Goal: Information Seeking & Learning: Understand process/instructions

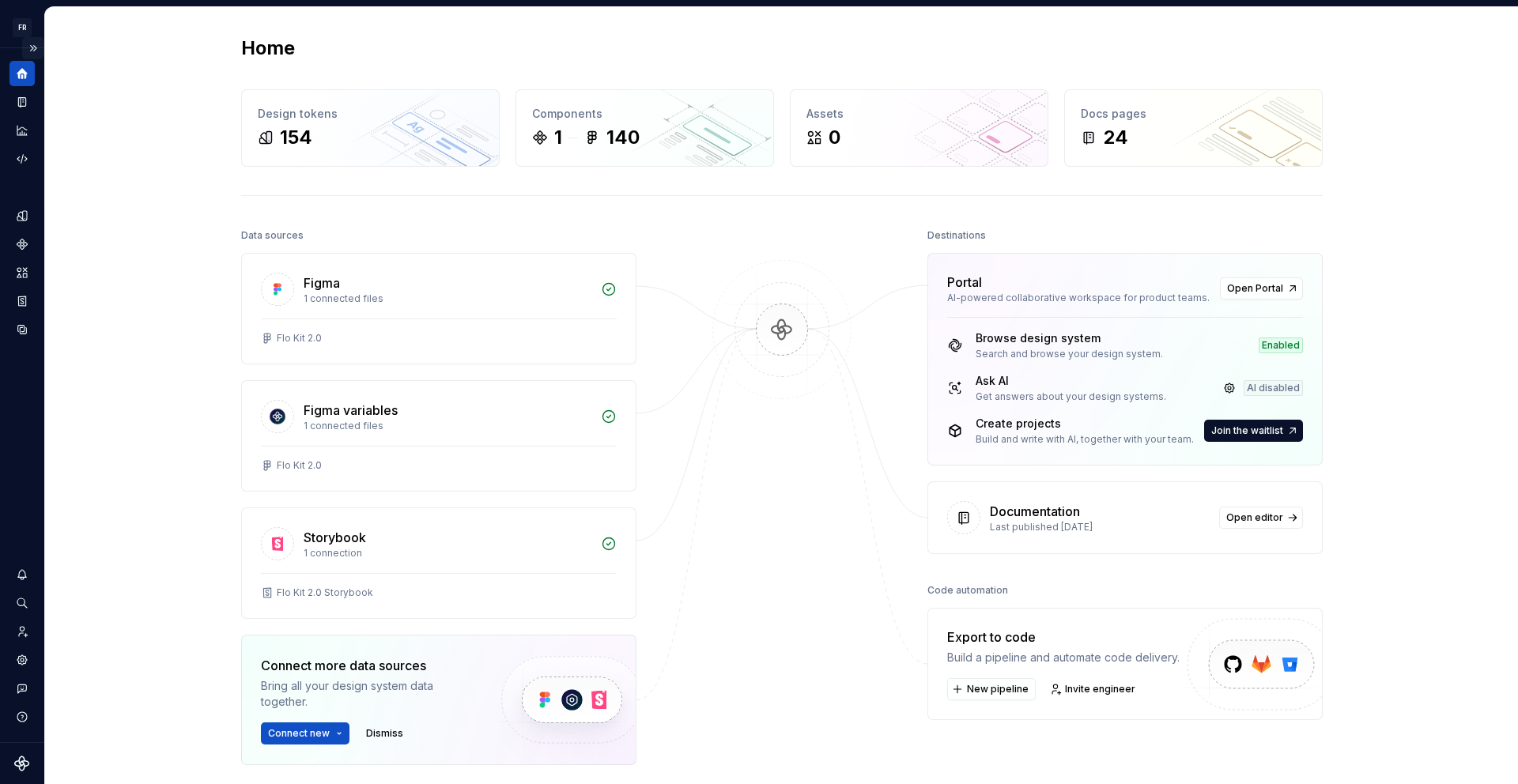
click at [37, 50] on button "Expand sidebar" at bounding box center [32, 48] width 22 height 22
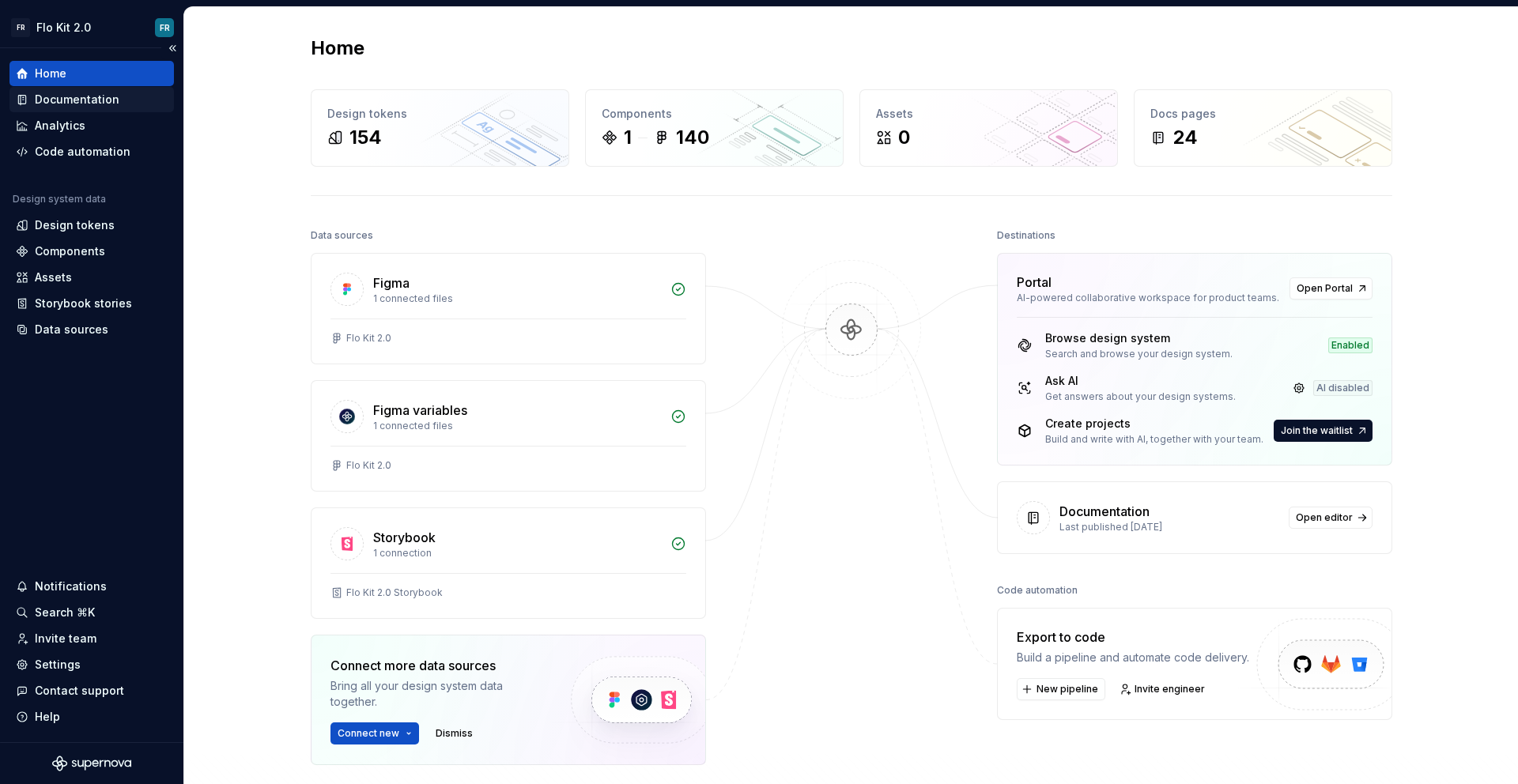
click at [88, 111] on div "Documentation" at bounding box center [92, 99] width 164 height 25
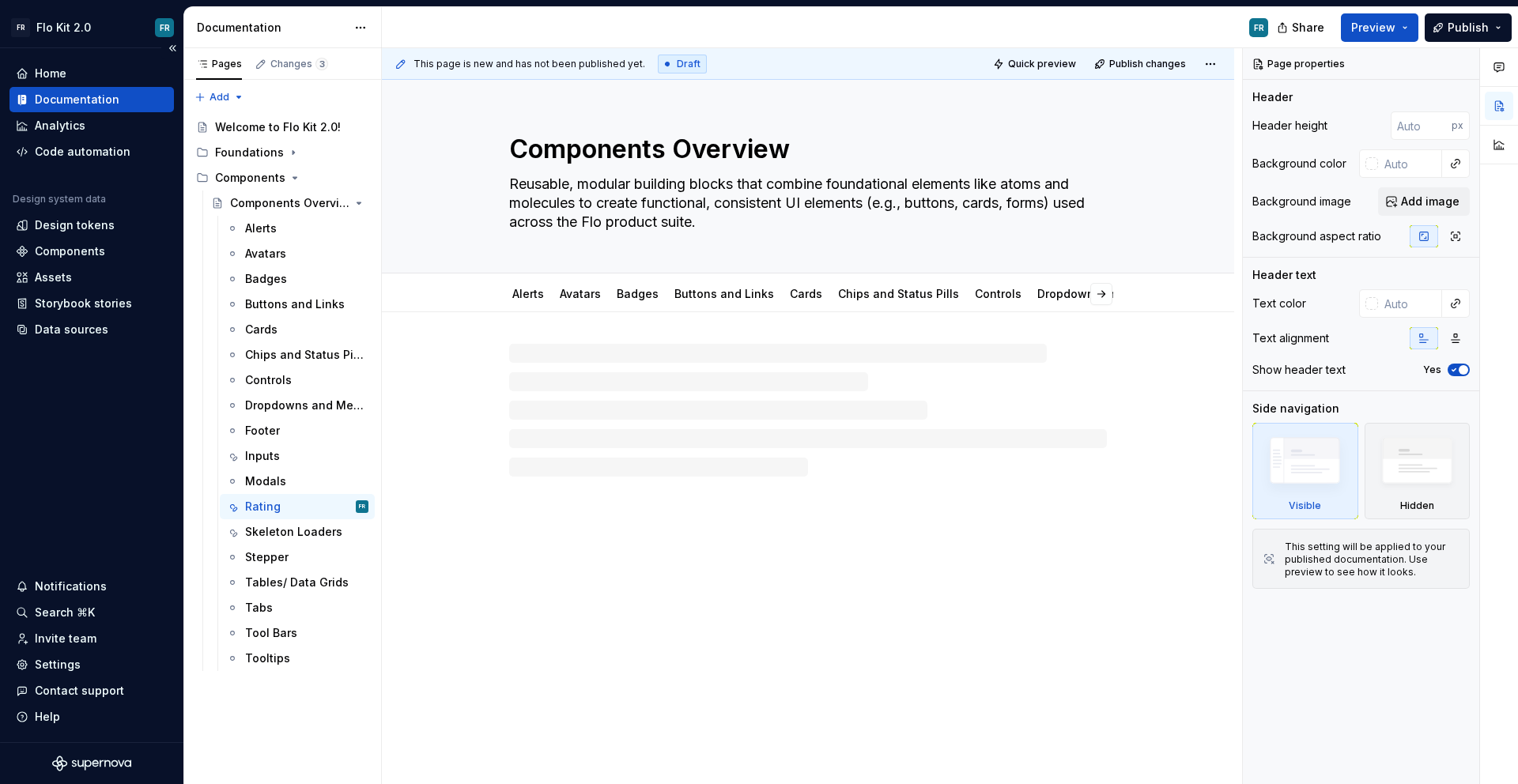
click at [60, 198] on div "Design system data" at bounding box center [58, 199] width 93 height 12
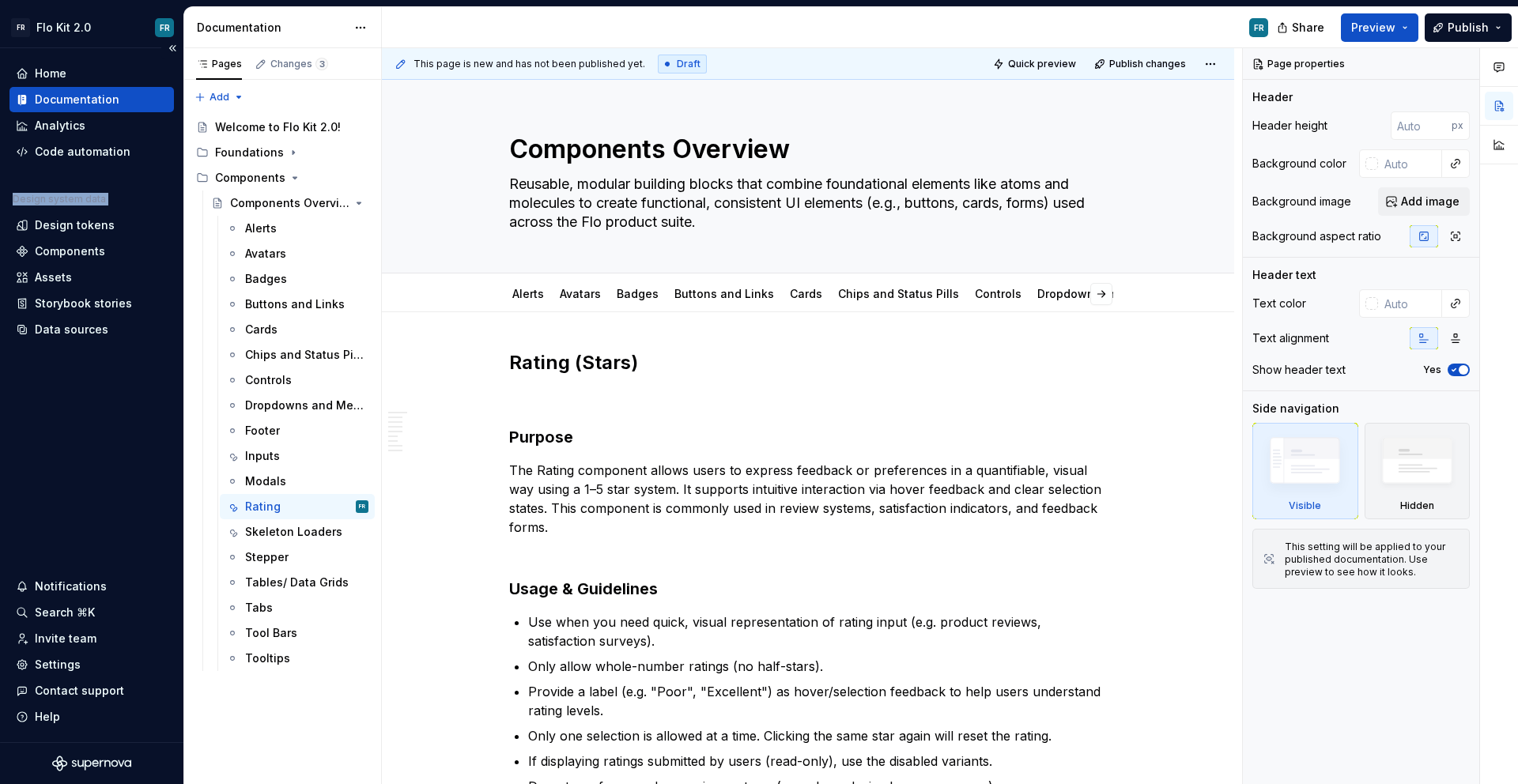
click at [61, 198] on div "Design system data" at bounding box center [58, 199] width 93 height 12
click at [62, 200] on div "Design system data" at bounding box center [58, 199] width 93 height 12
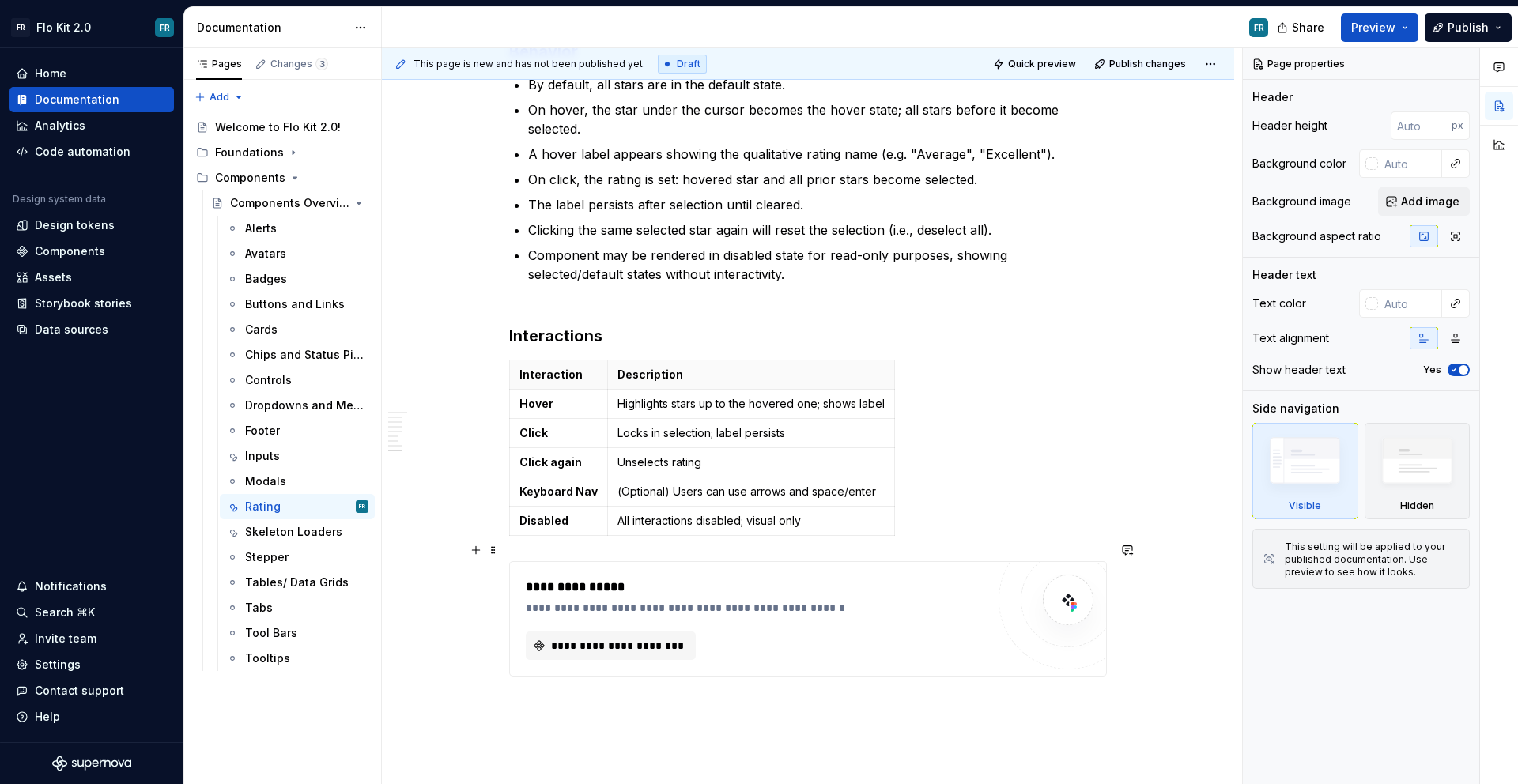
scroll to position [1687, 0]
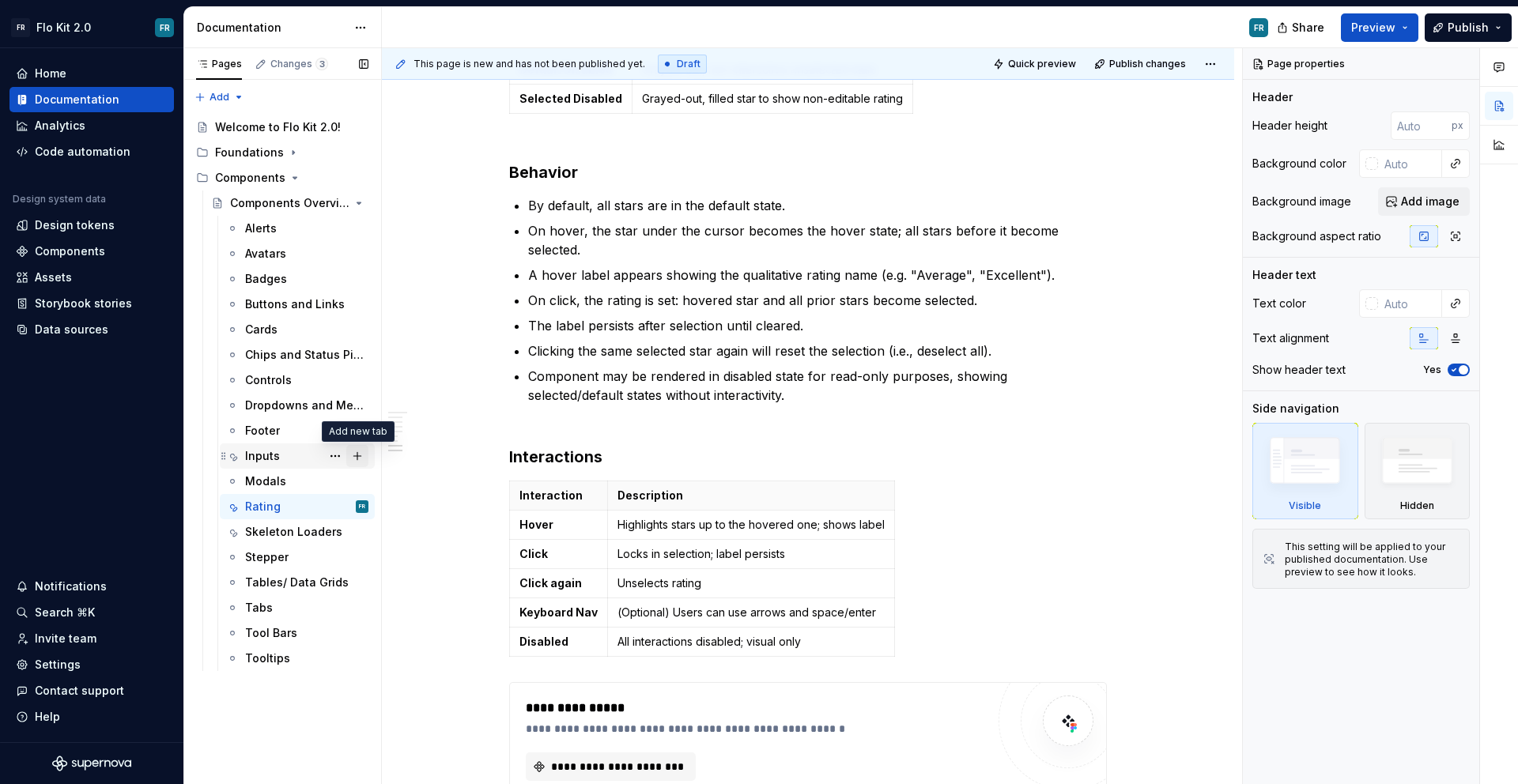
click at [357, 459] on button "Page tree" at bounding box center [357, 455] width 22 height 22
type textarea "*"
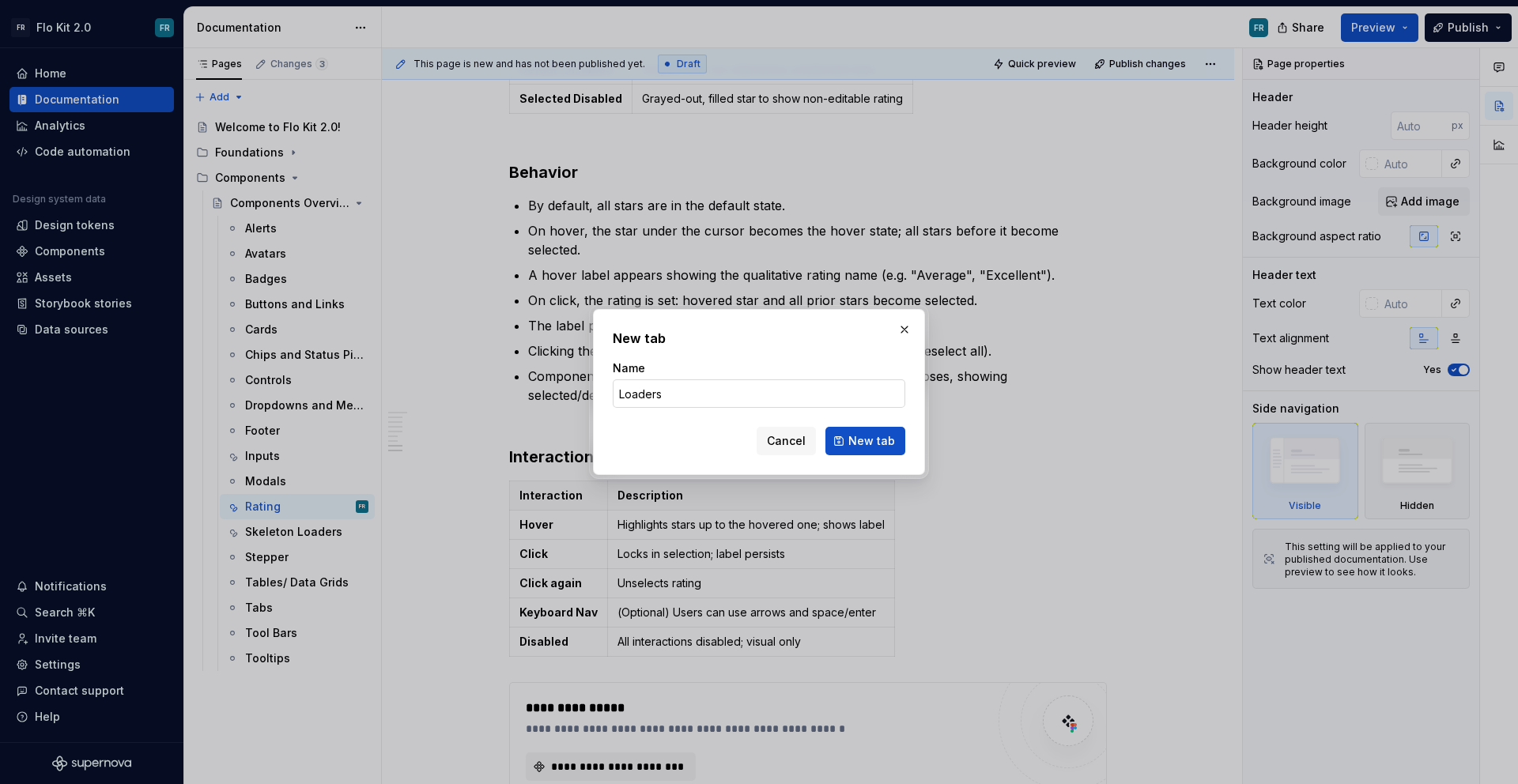
click at [619, 391] on input "Loaders" at bounding box center [758, 393] width 292 height 29
click at [671, 408] on form "Name Loaders Cancel New tab" at bounding box center [758, 407] width 292 height 95
click at [672, 401] on input "Loaders" at bounding box center [758, 393] width 292 height 29
type input "Loading Bars"
click at [879, 433] on span "New tab" at bounding box center [871, 441] width 46 height 16
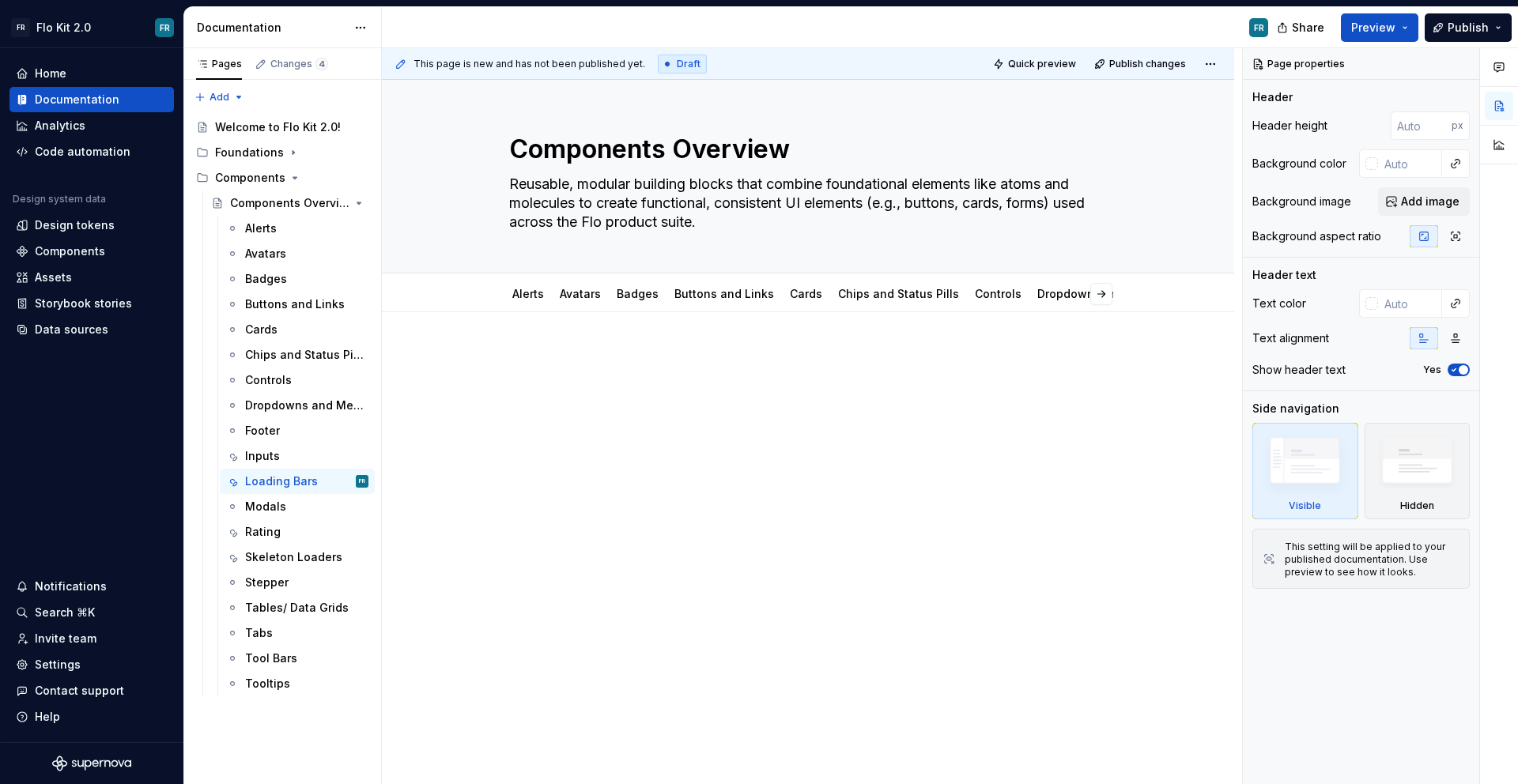
click at [585, 374] on div at bounding box center [808, 379] width 598 height 60
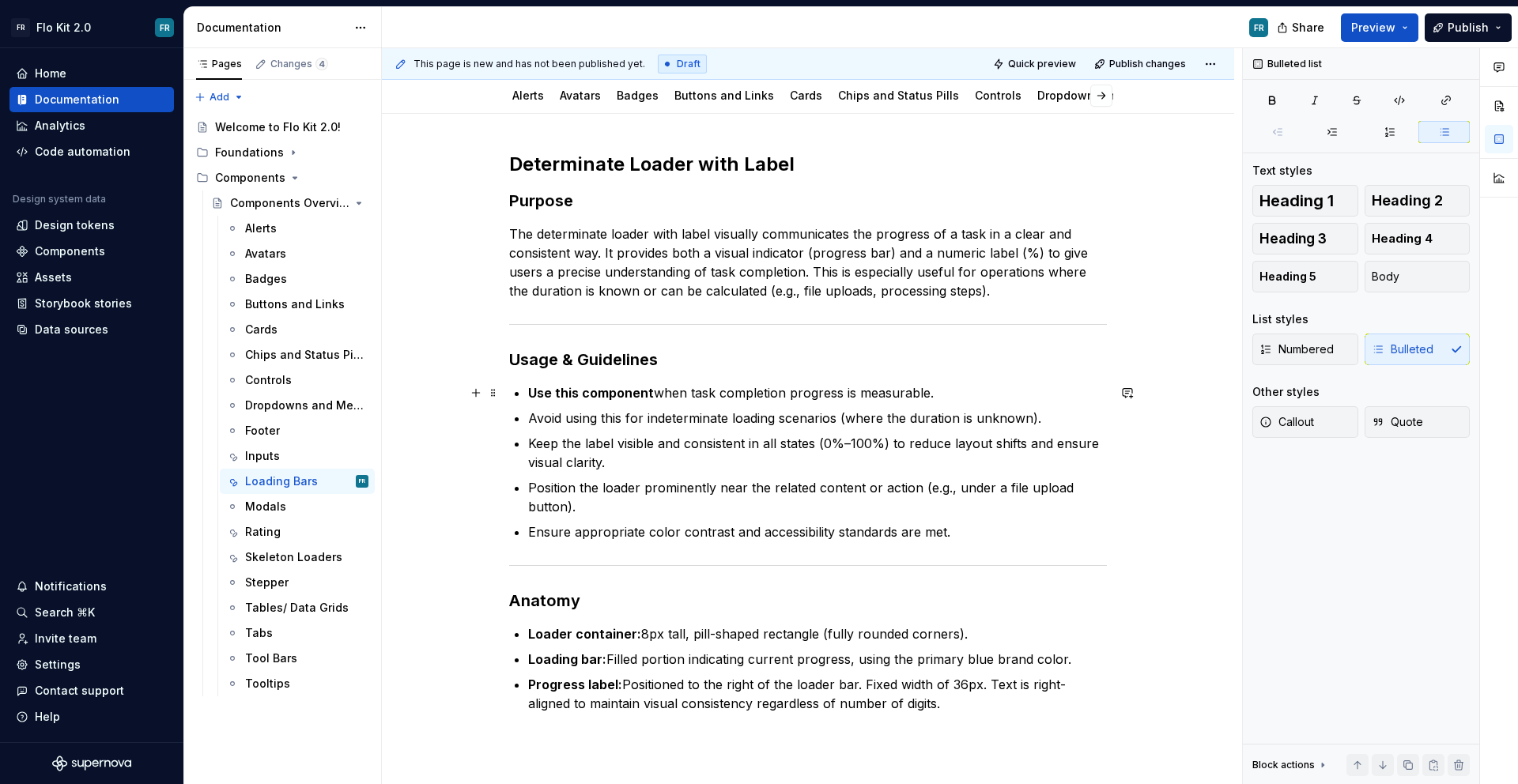
scroll to position [219, 0]
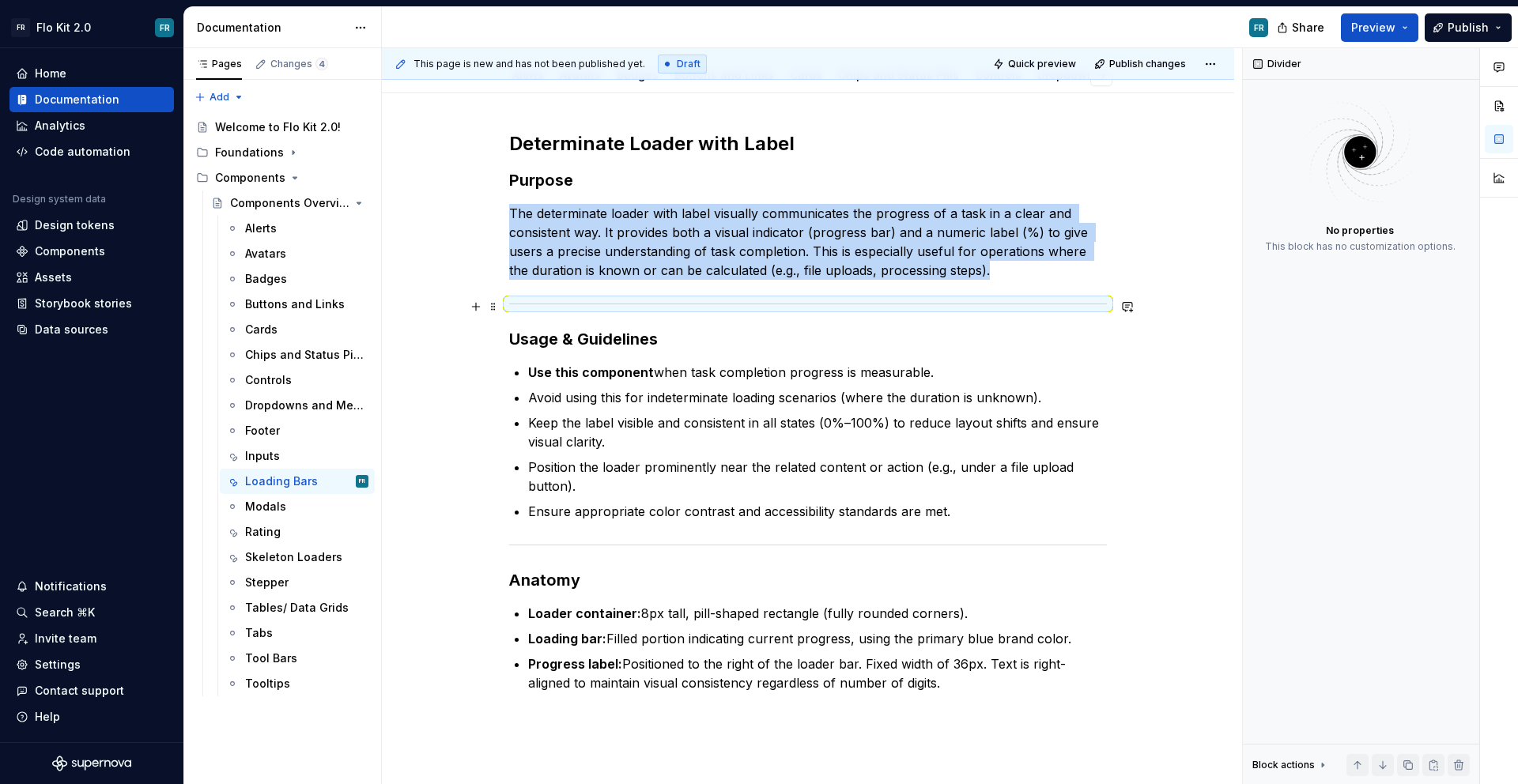
click at [669, 300] on div at bounding box center [808, 303] width 598 height 10
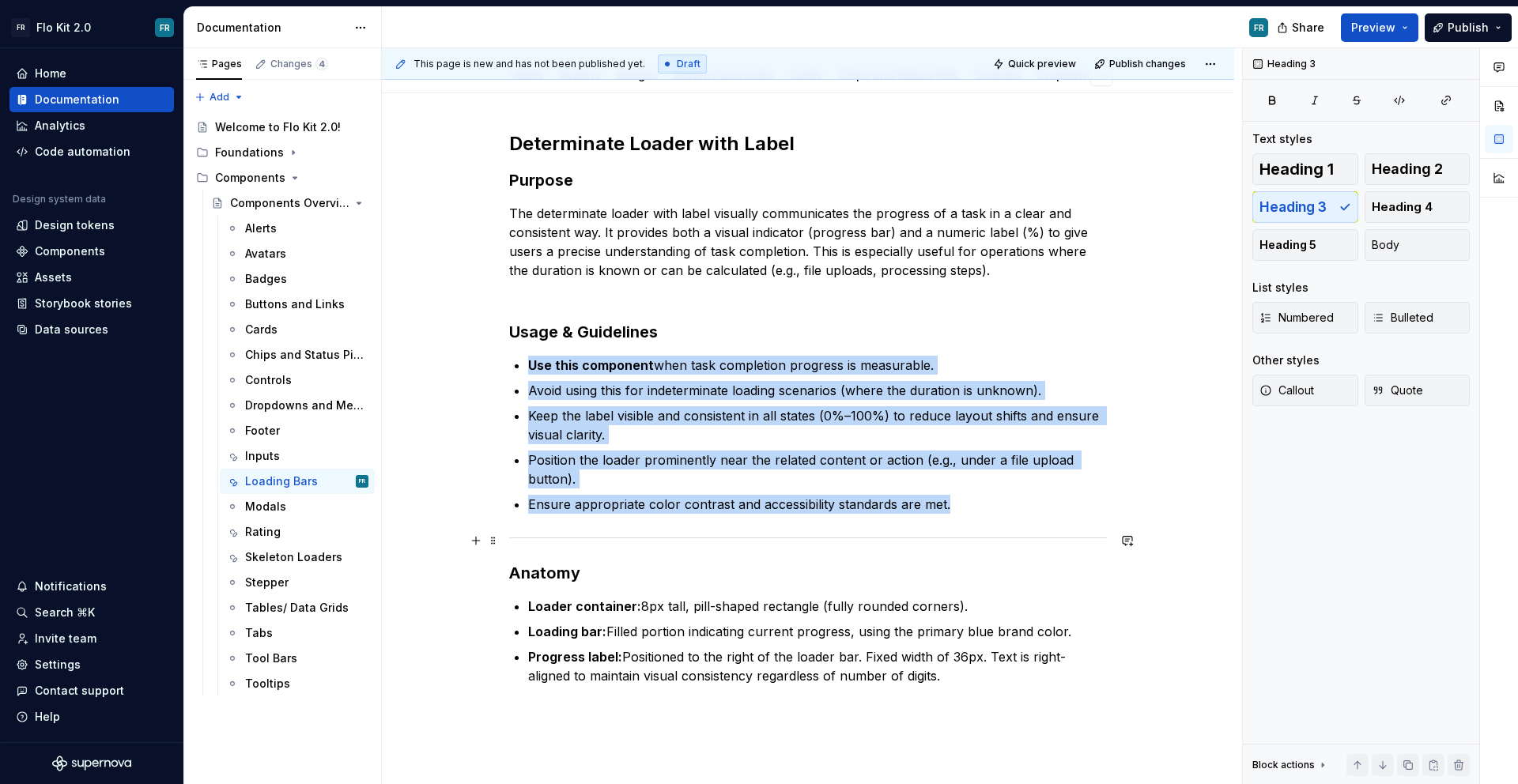
click at [667, 542] on div at bounding box center [808, 538] width 598 height 10
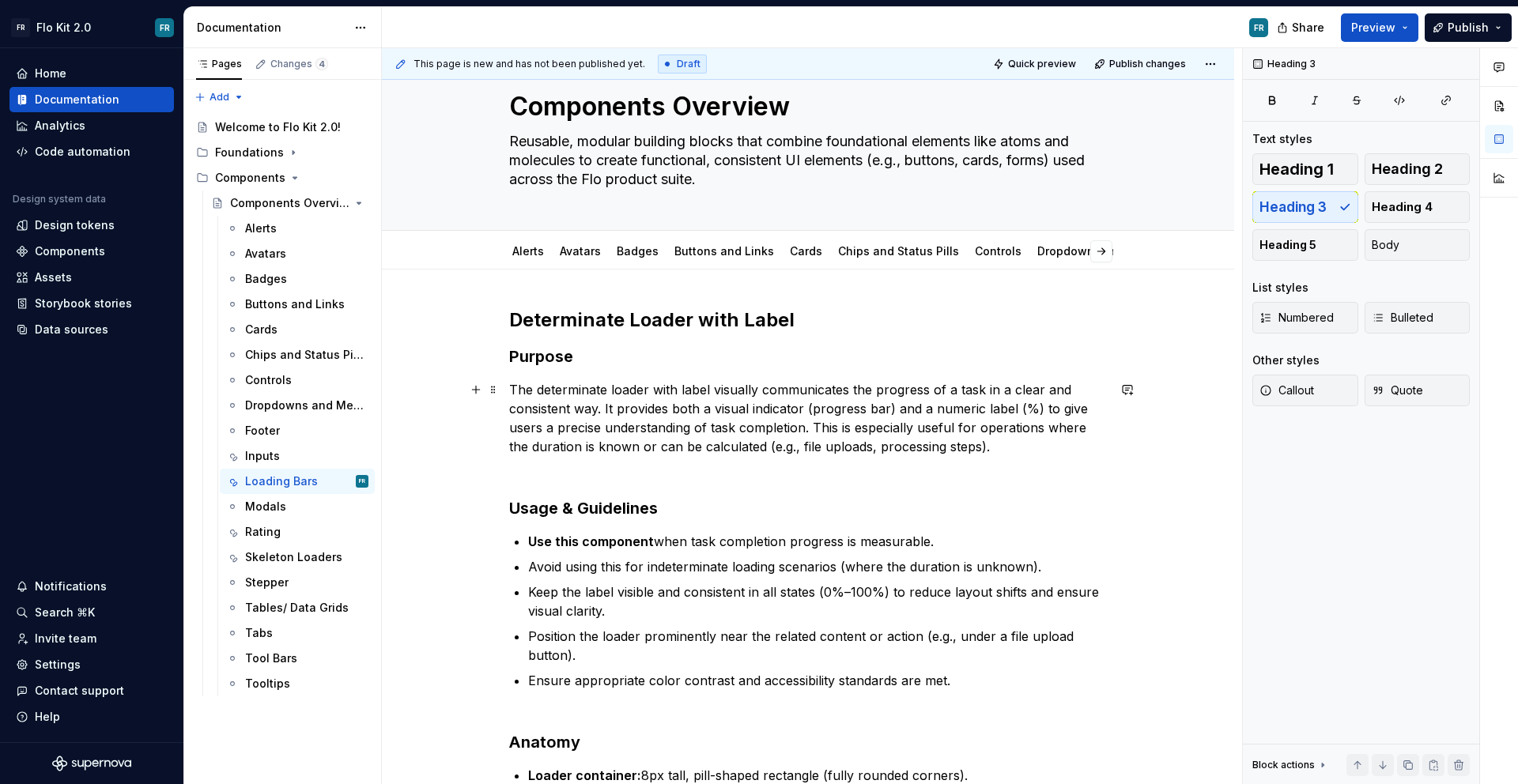
scroll to position [0, 0]
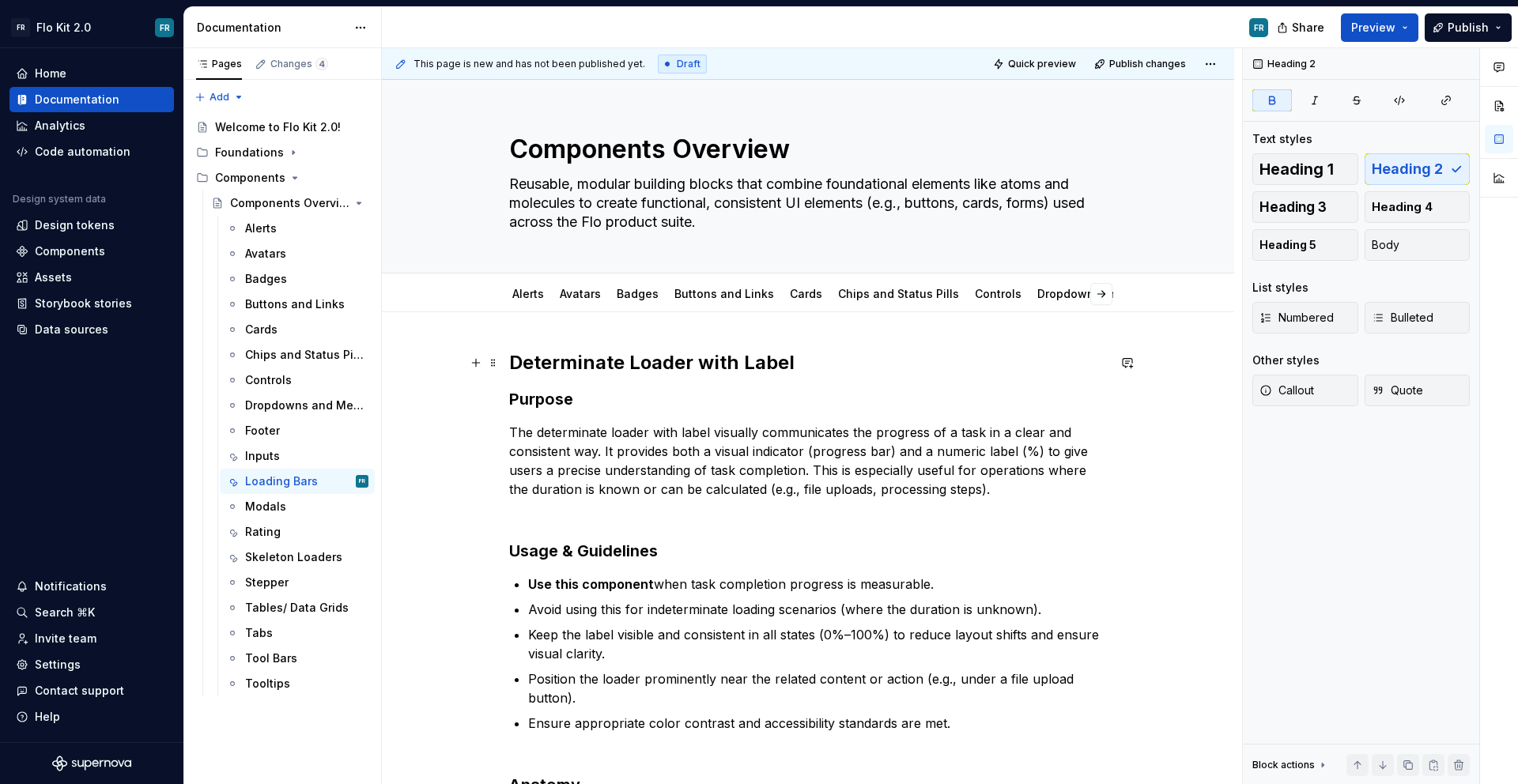
click at [510, 365] on strong "Determinate Loader with Label" at bounding box center [652, 362] width 285 height 23
type textarea "*"
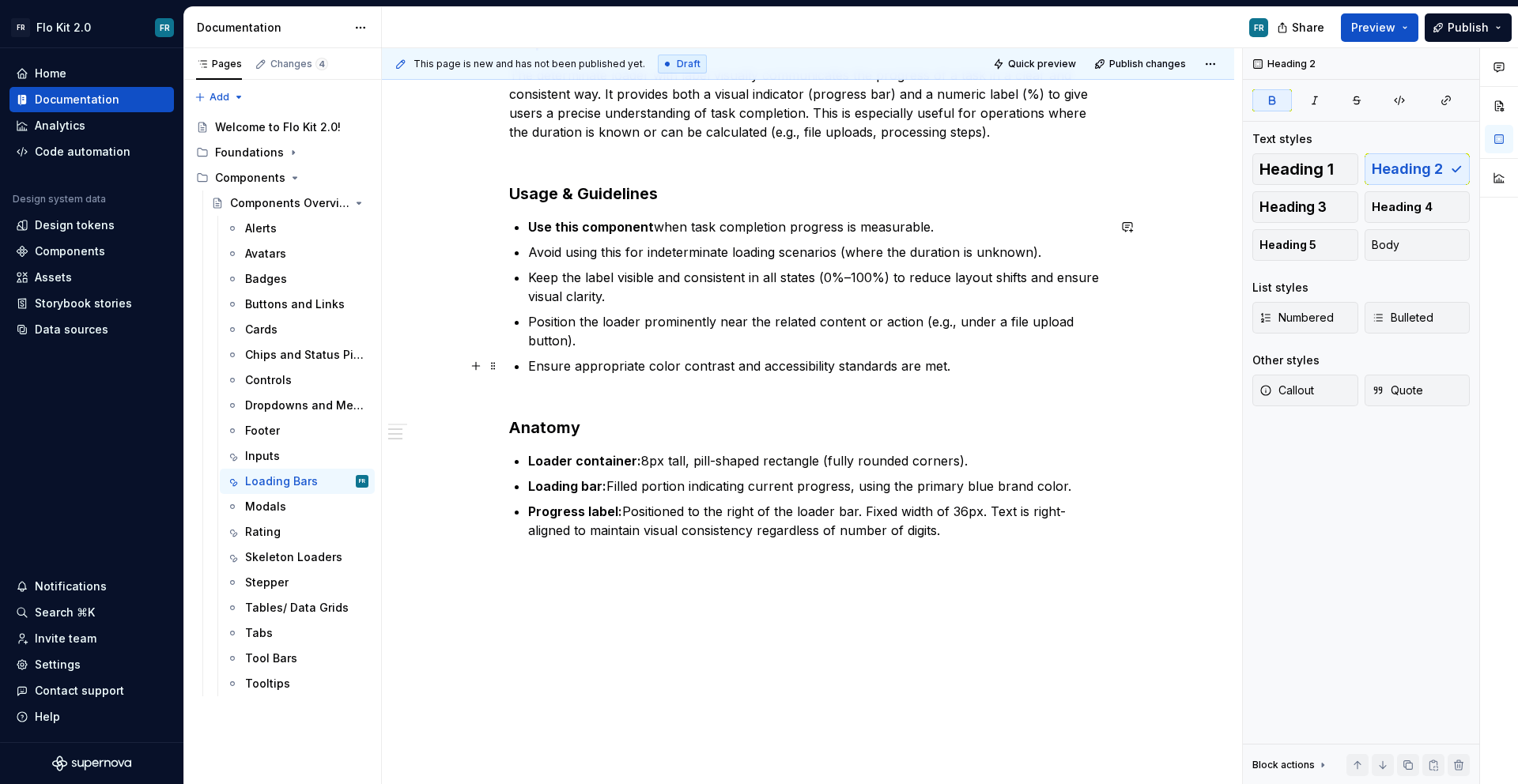
scroll to position [366, 0]
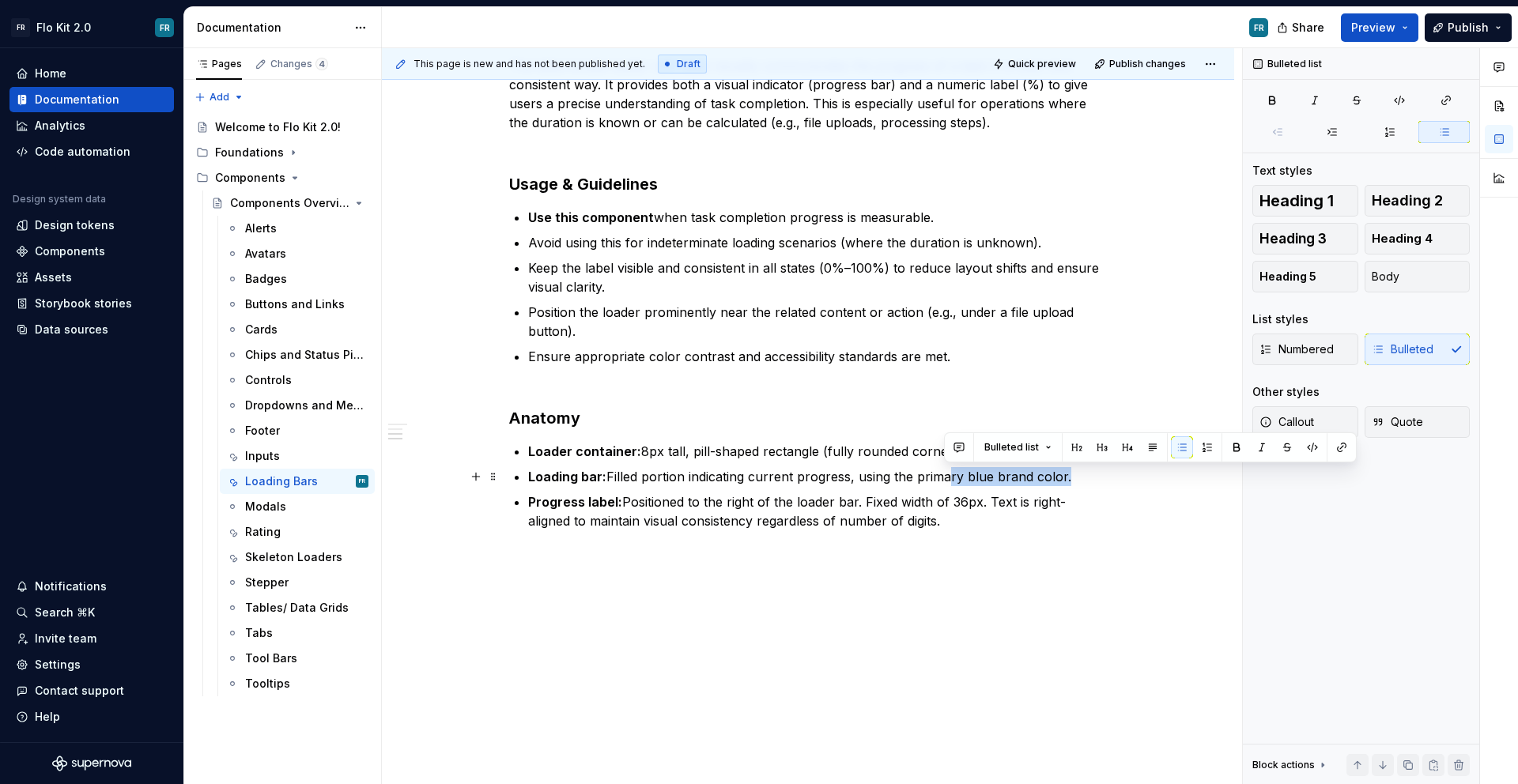
drag, startPoint x: 1063, startPoint y: 476, endPoint x: 940, endPoint y: 473, distance: 123.0
click at [940, 473] on p "Loading bar: Filled portion indicating current progress, using the primary blue…" at bounding box center [817, 476] width 578 height 19
drag, startPoint x: 854, startPoint y: 477, endPoint x: 1064, endPoint y: 474, distance: 210.0
click at [1064, 474] on p "Loading bar: Filled portion indicating current progress, using the primary blue…" at bounding box center [817, 476] width 578 height 19
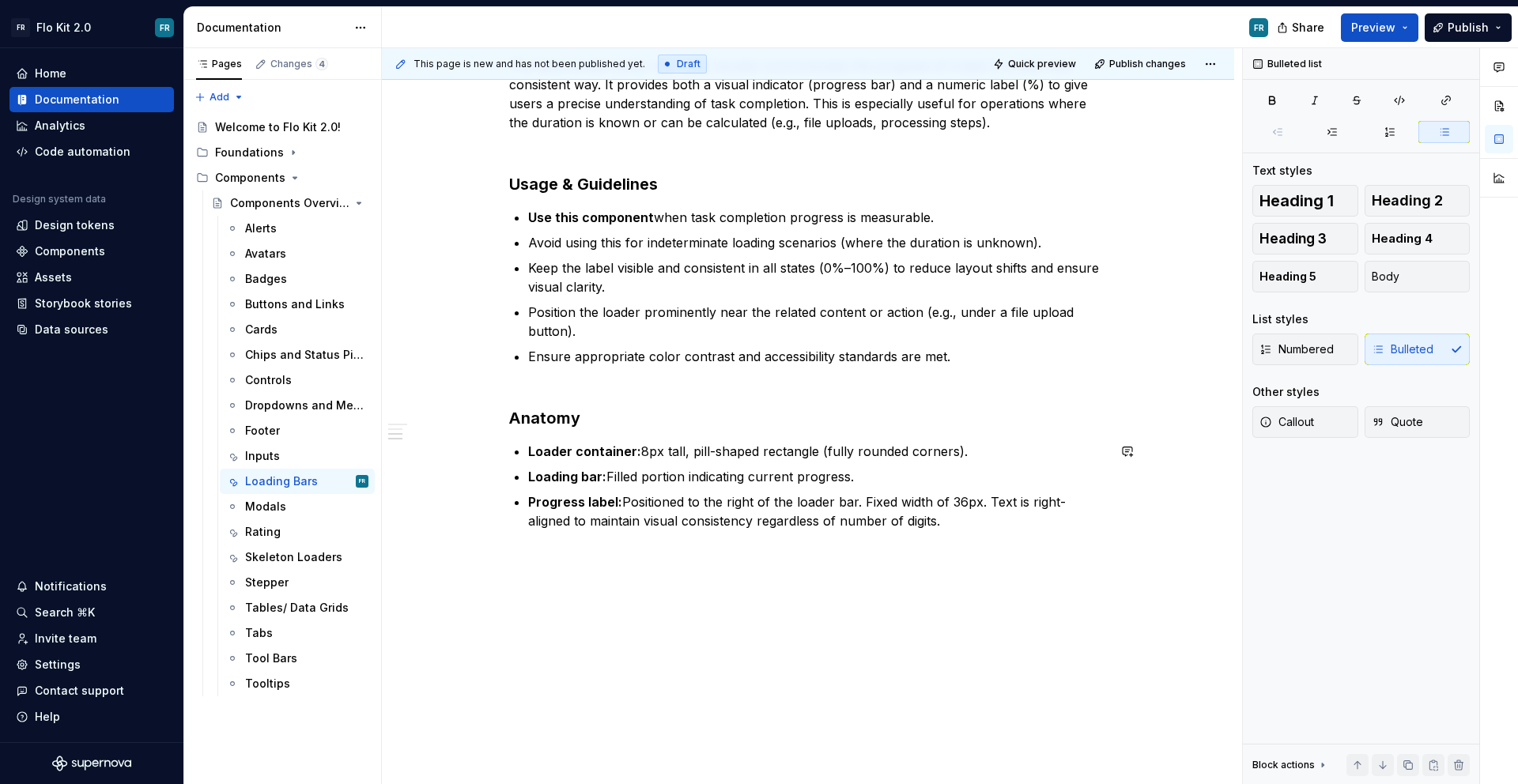
click at [569, 566] on div "Determinate Loader with Label Purpose The determinate loader with label visuall…" at bounding box center [808, 365] width 852 height 839
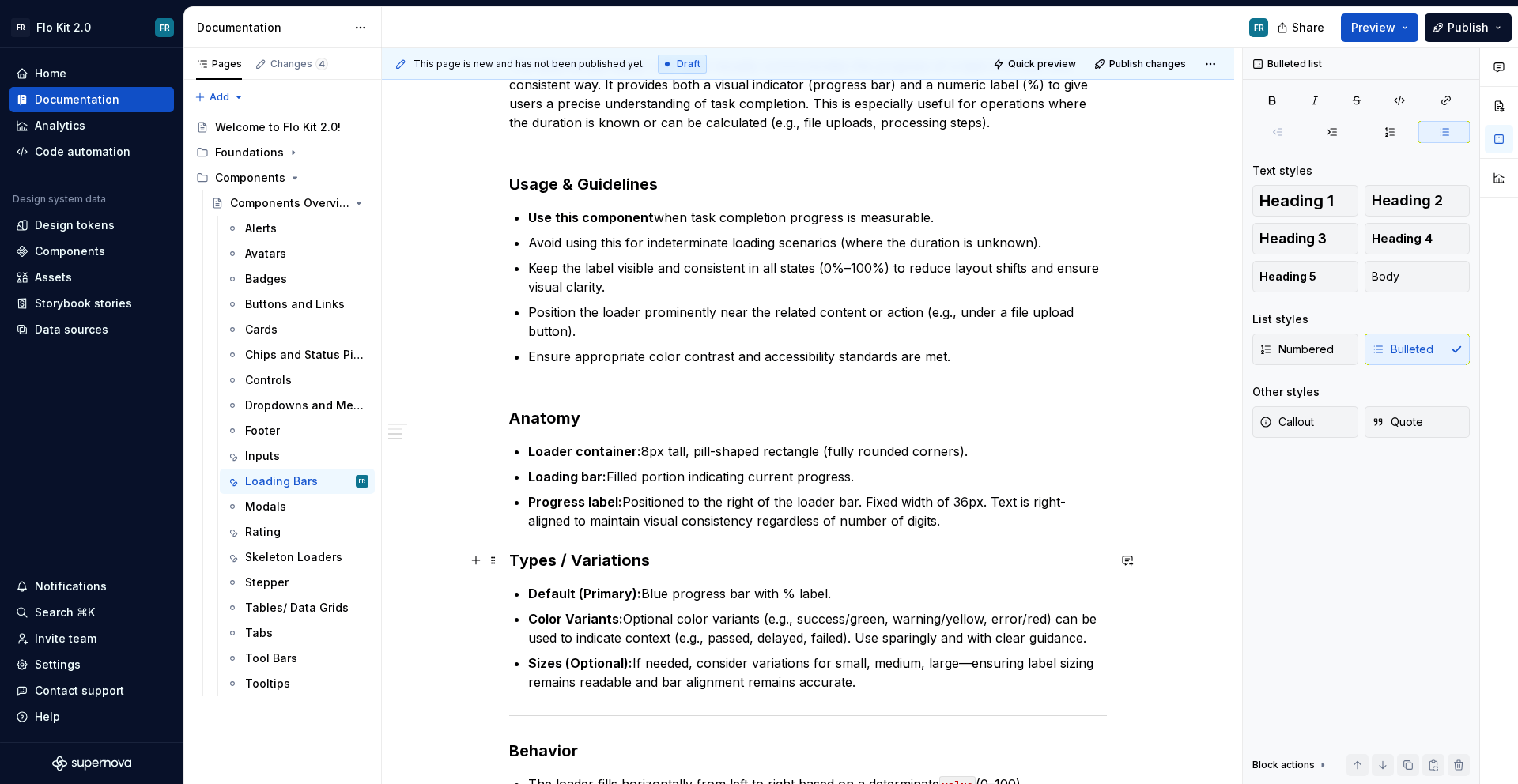
click at [585, 549] on h3 "Types / Variations" at bounding box center [808, 560] width 598 height 22
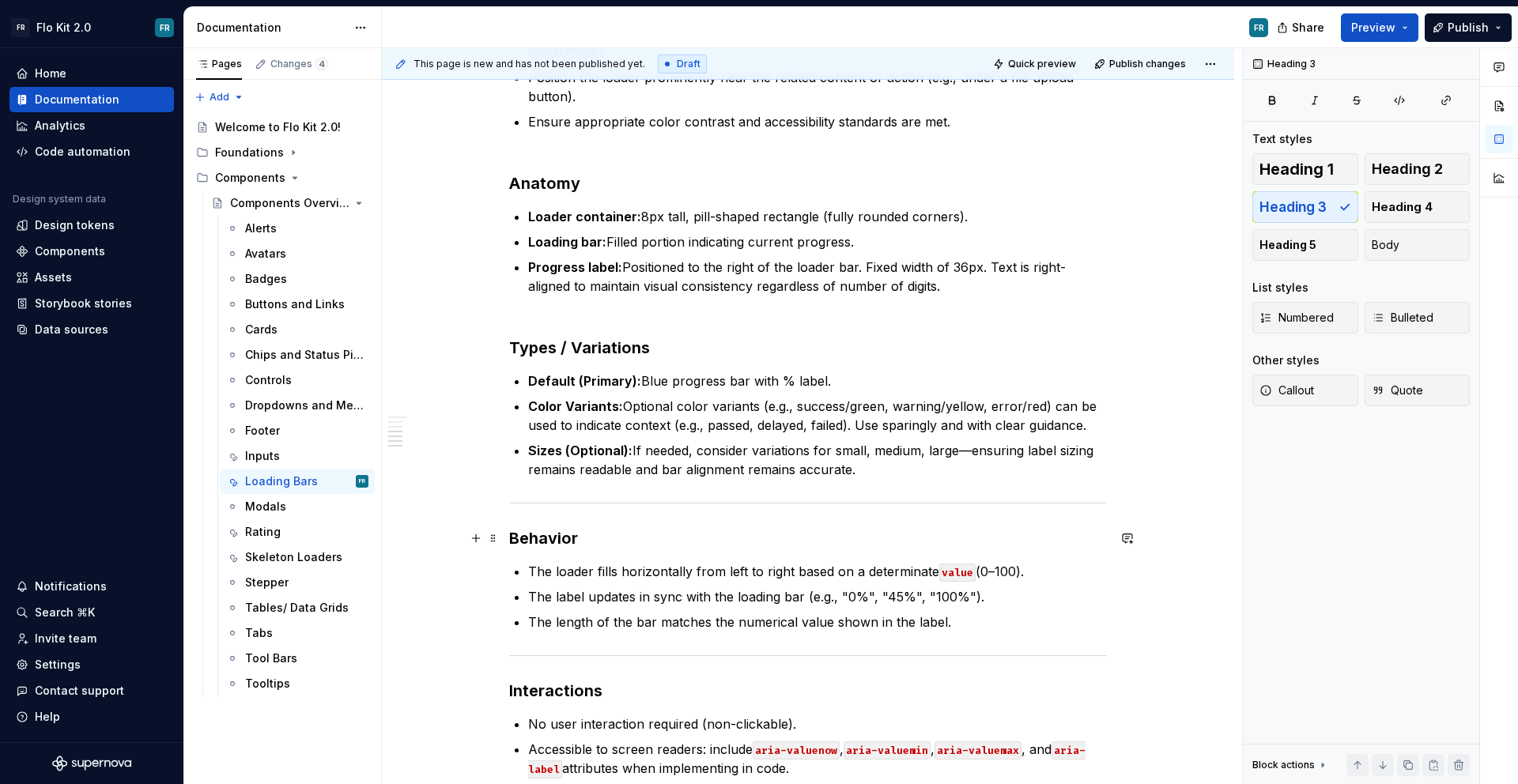
scroll to position [699, 0]
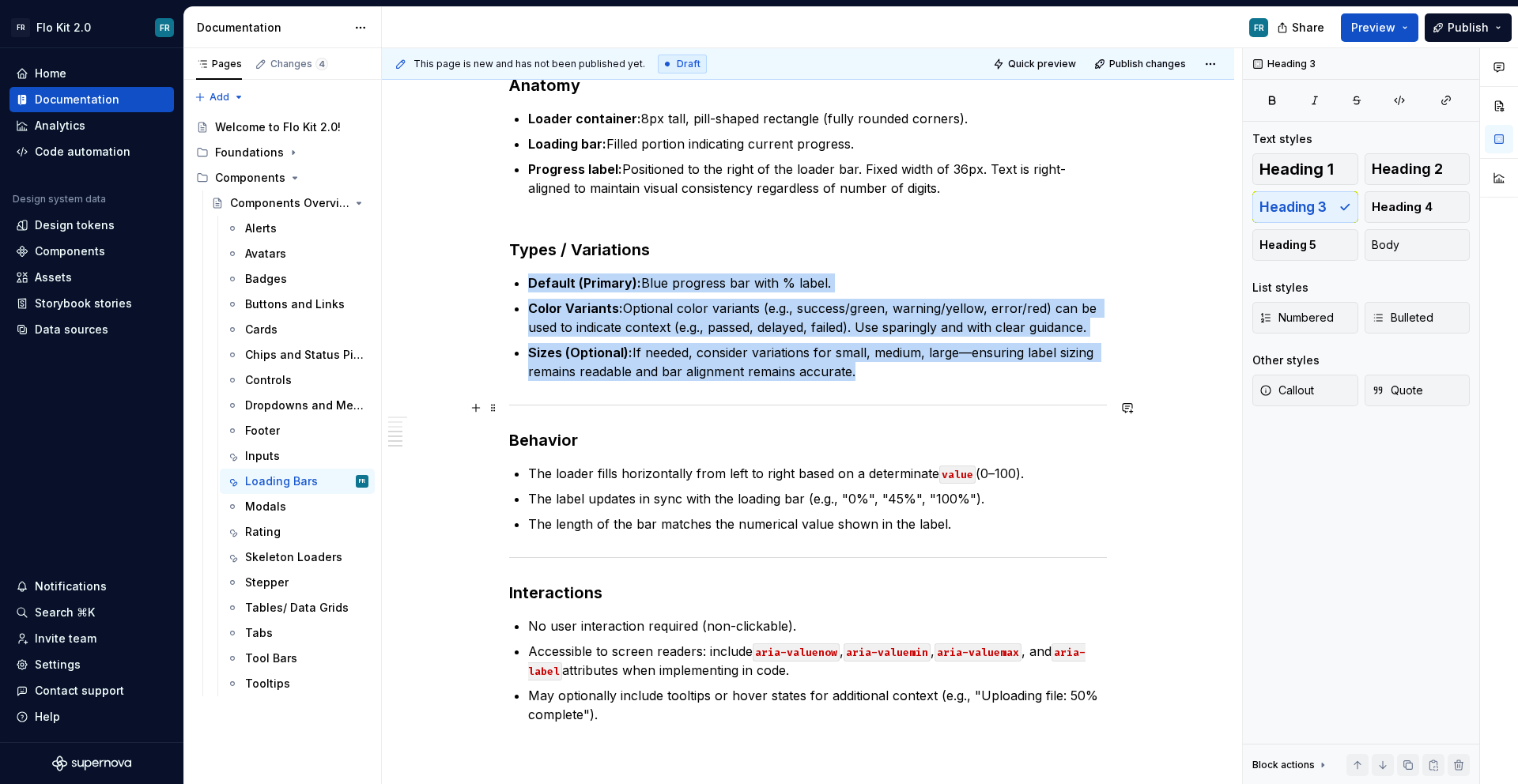
click at [697, 406] on div at bounding box center [808, 405] width 598 height 10
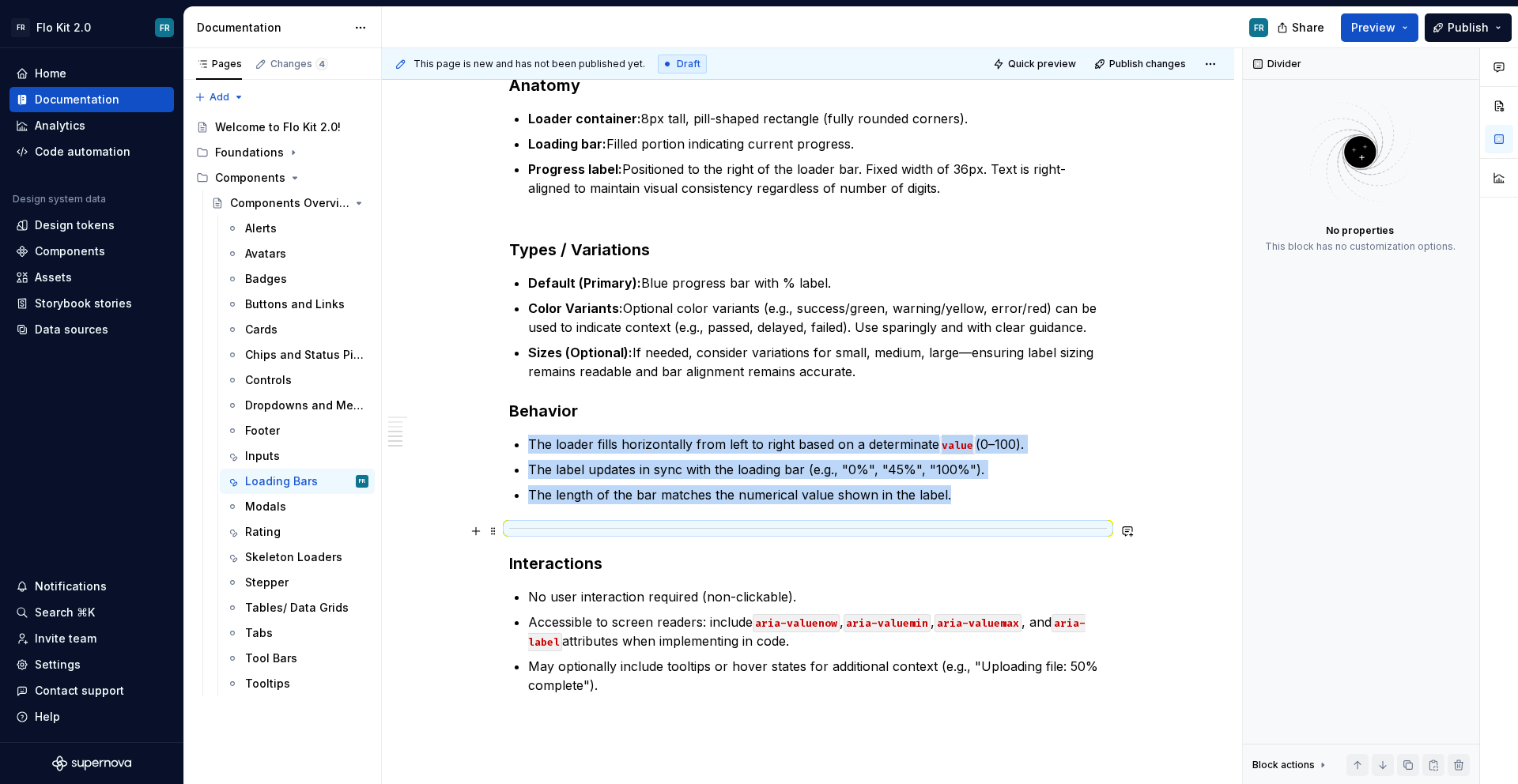
click at [646, 529] on div at bounding box center [808, 528] width 598 height 10
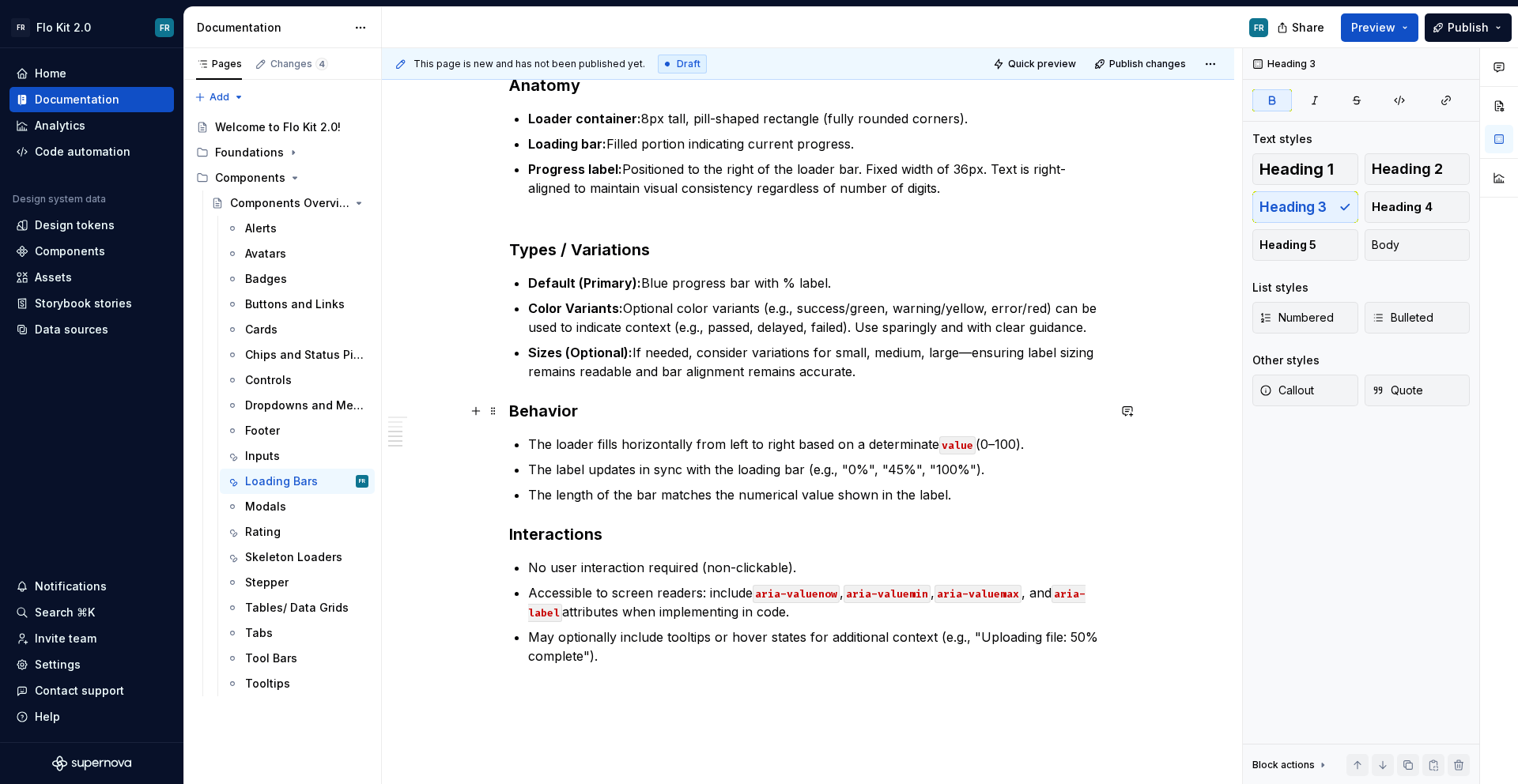
click at [513, 408] on strong "Behavior" at bounding box center [544, 411] width 69 height 19
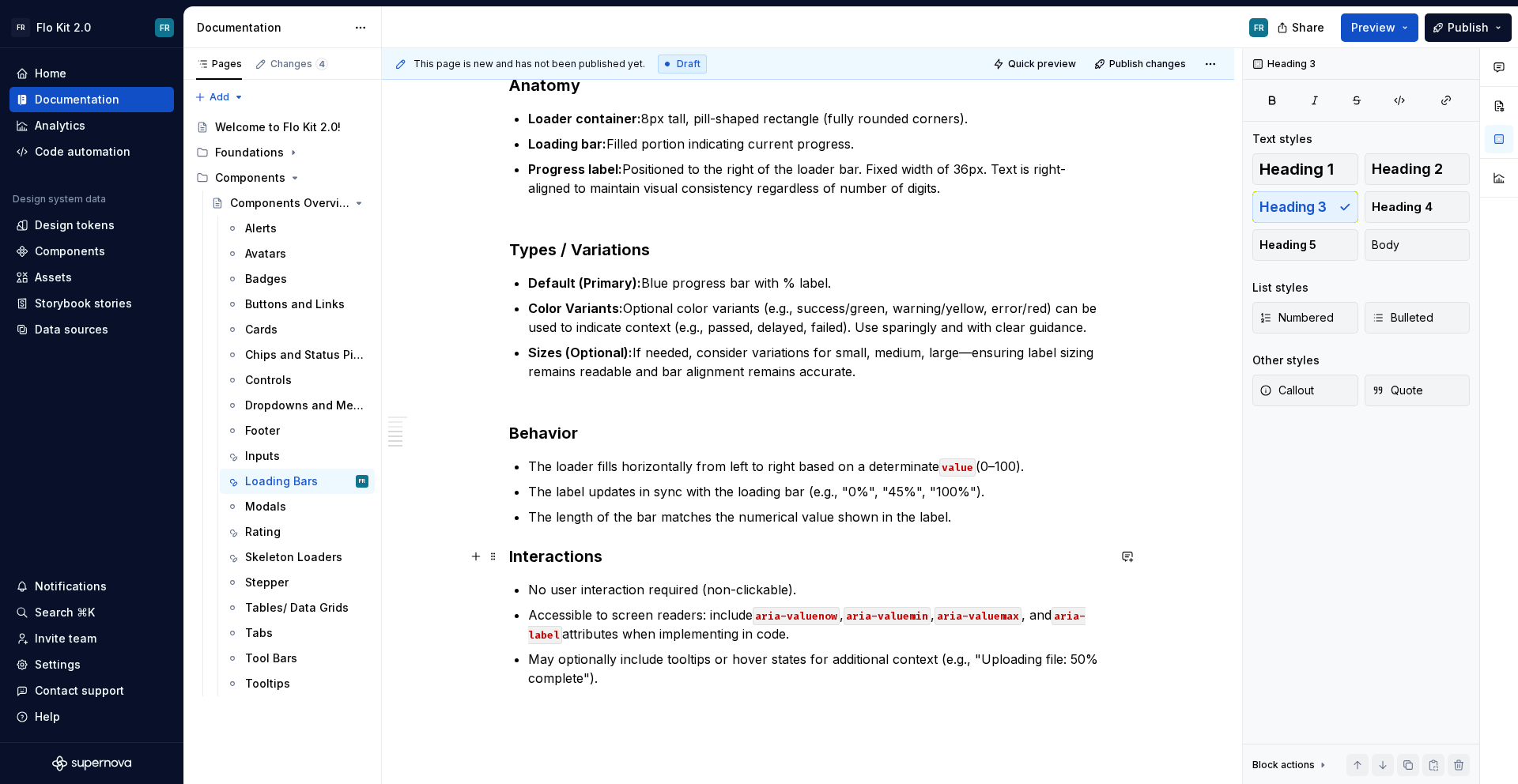
click at [508, 556] on div "Determinate Loader with Label Purpose The determinate loader with label visuall…" at bounding box center [808, 277] width 852 height 1329
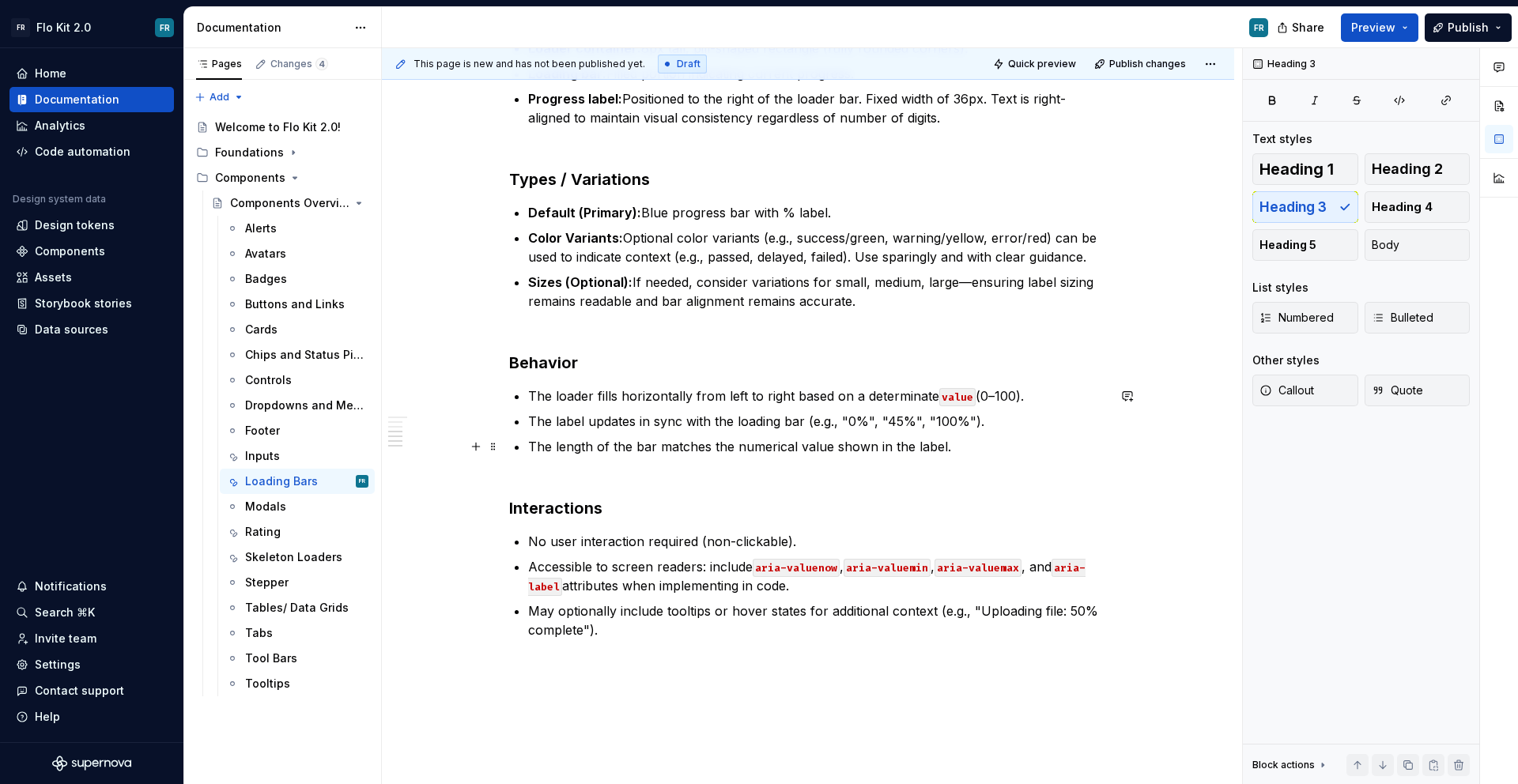
scroll to position [808, 0]
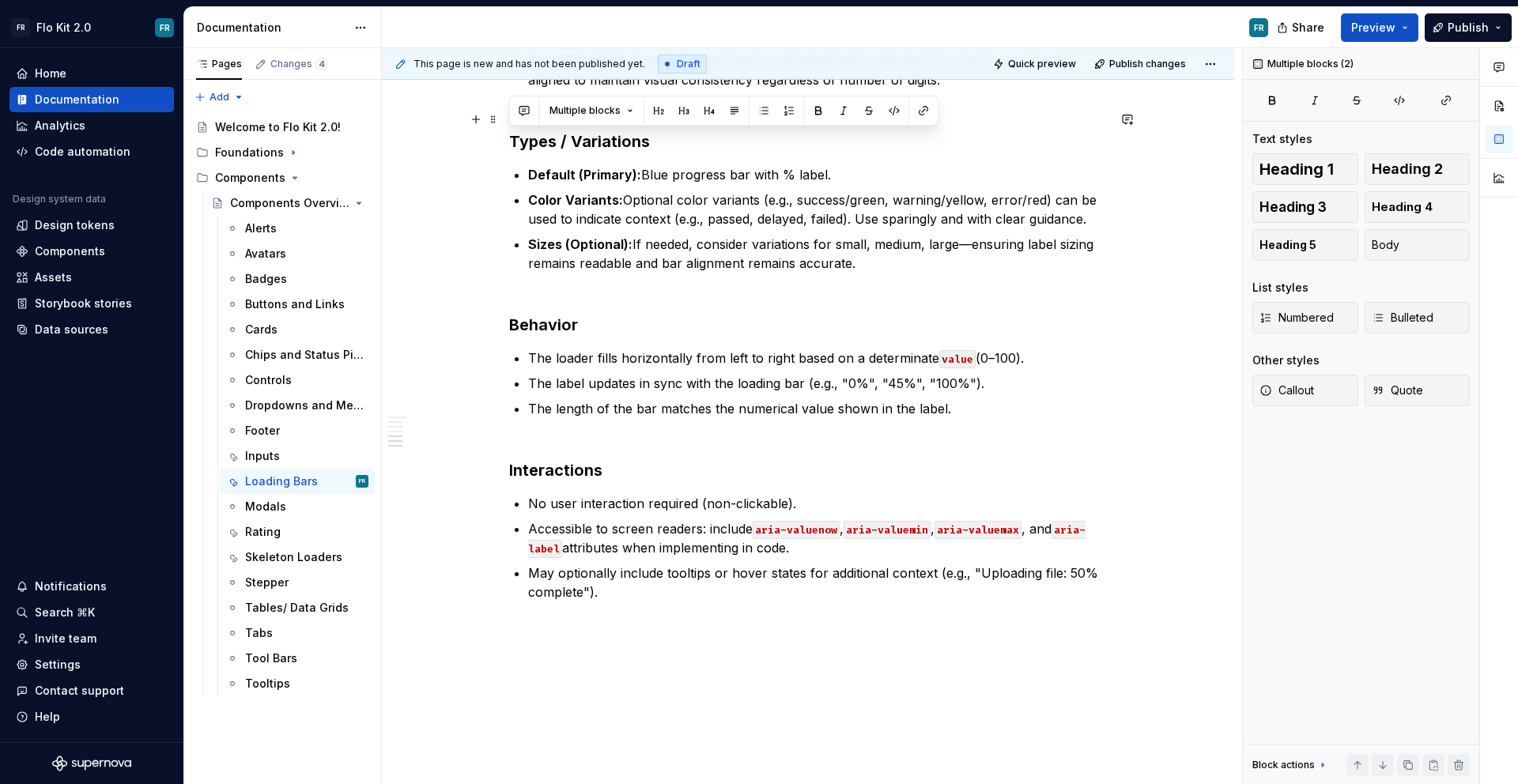
drag, startPoint x: 855, startPoint y: 271, endPoint x: 510, endPoint y: 130, distance: 372.7
click at [510, 130] on div "Determinate Loader with Label Purpose The determinate loader with label visuall…" at bounding box center [808, 72] width 598 height 1059
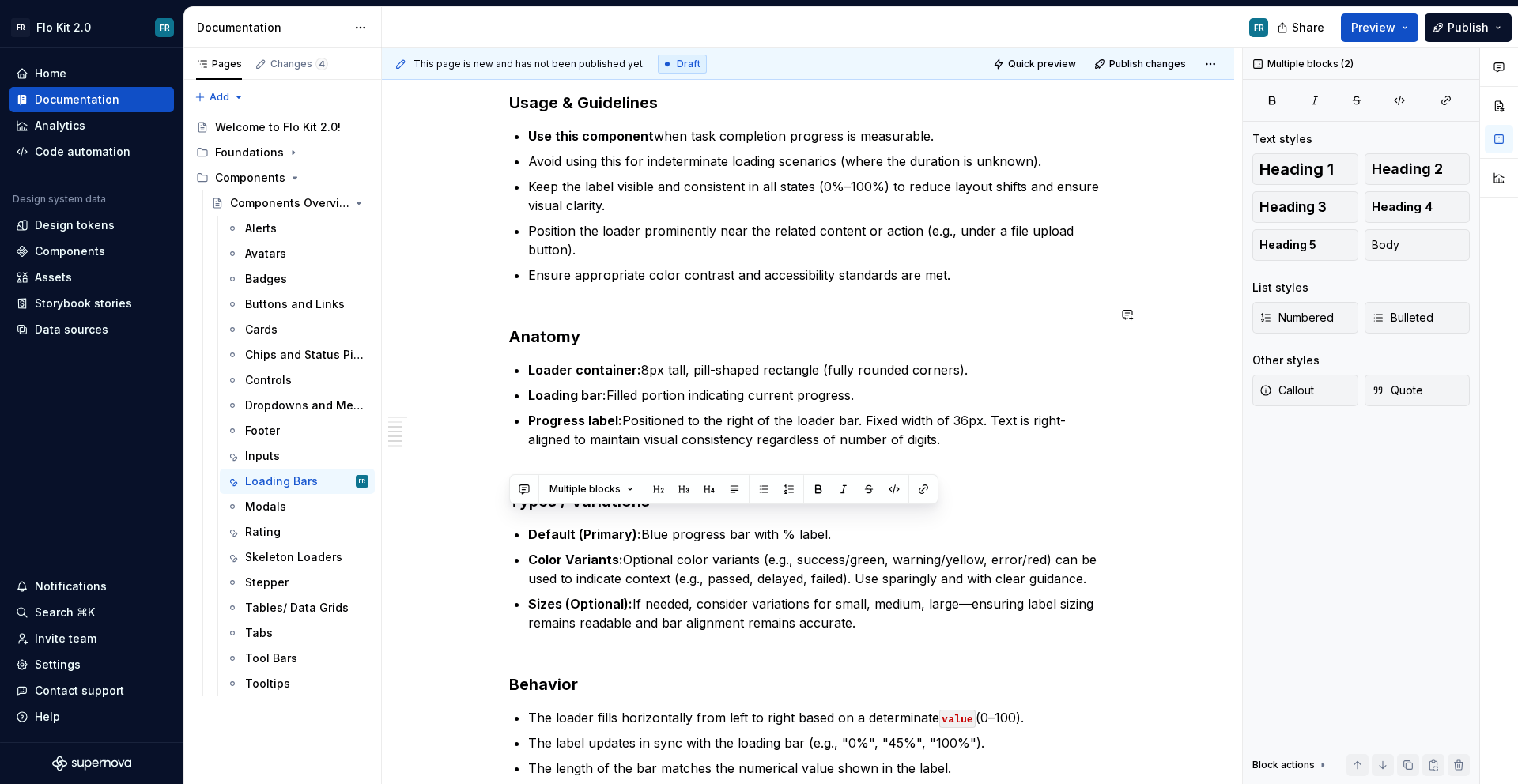
scroll to position [418, 0]
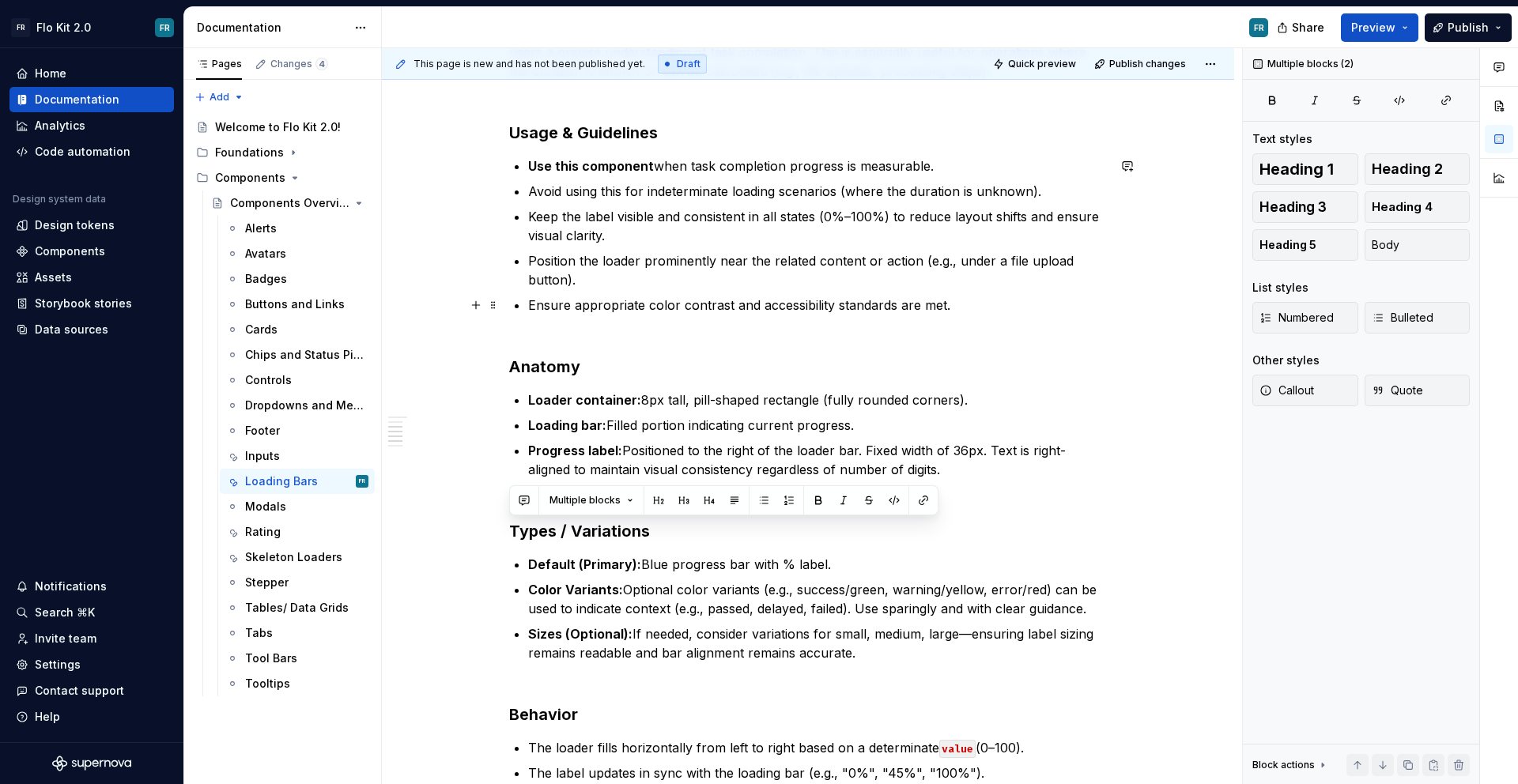
click at [981, 304] on p "Ensure appropriate color contrast and accessibility standards are met." at bounding box center [817, 305] width 578 height 19
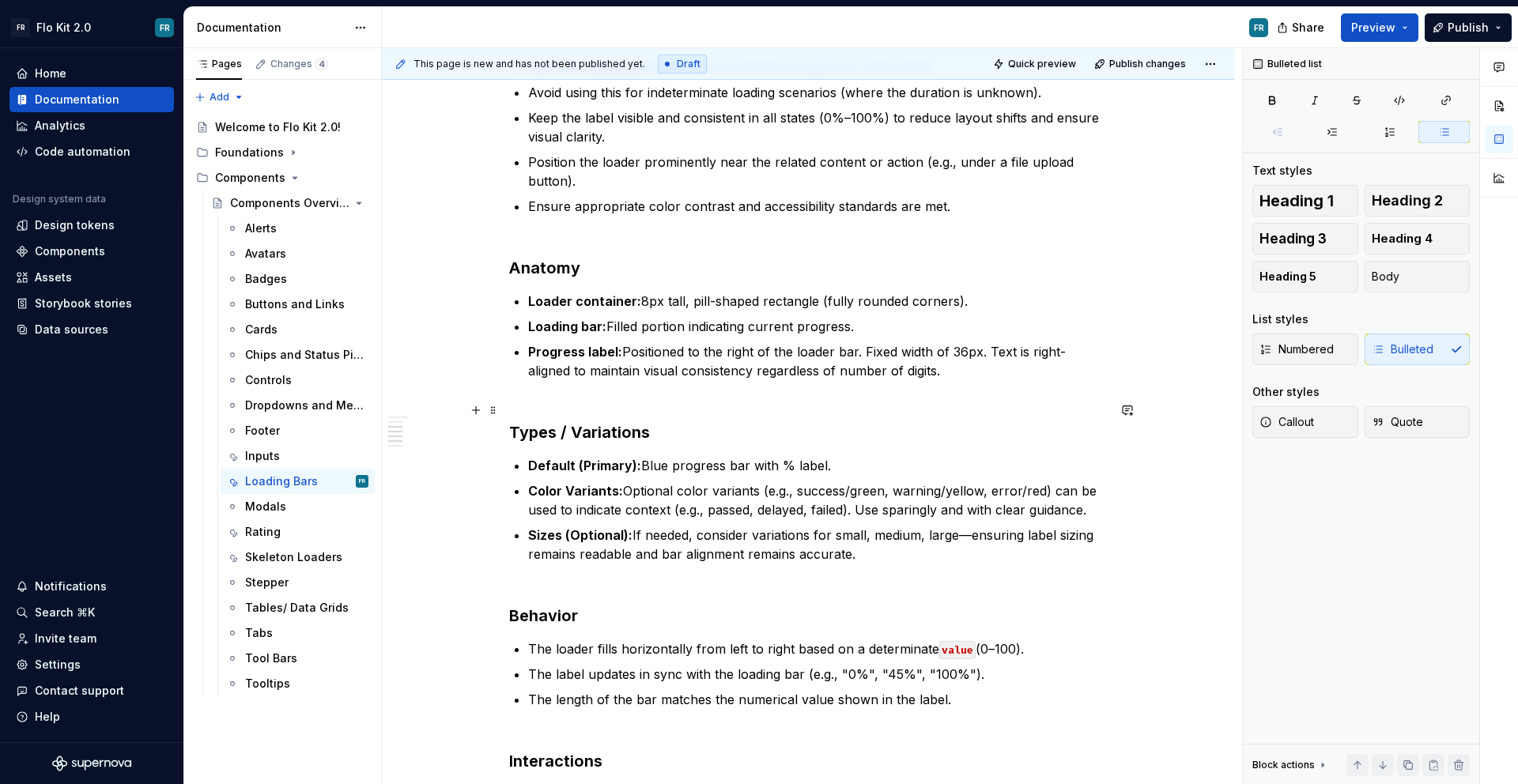
scroll to position [546, 0]
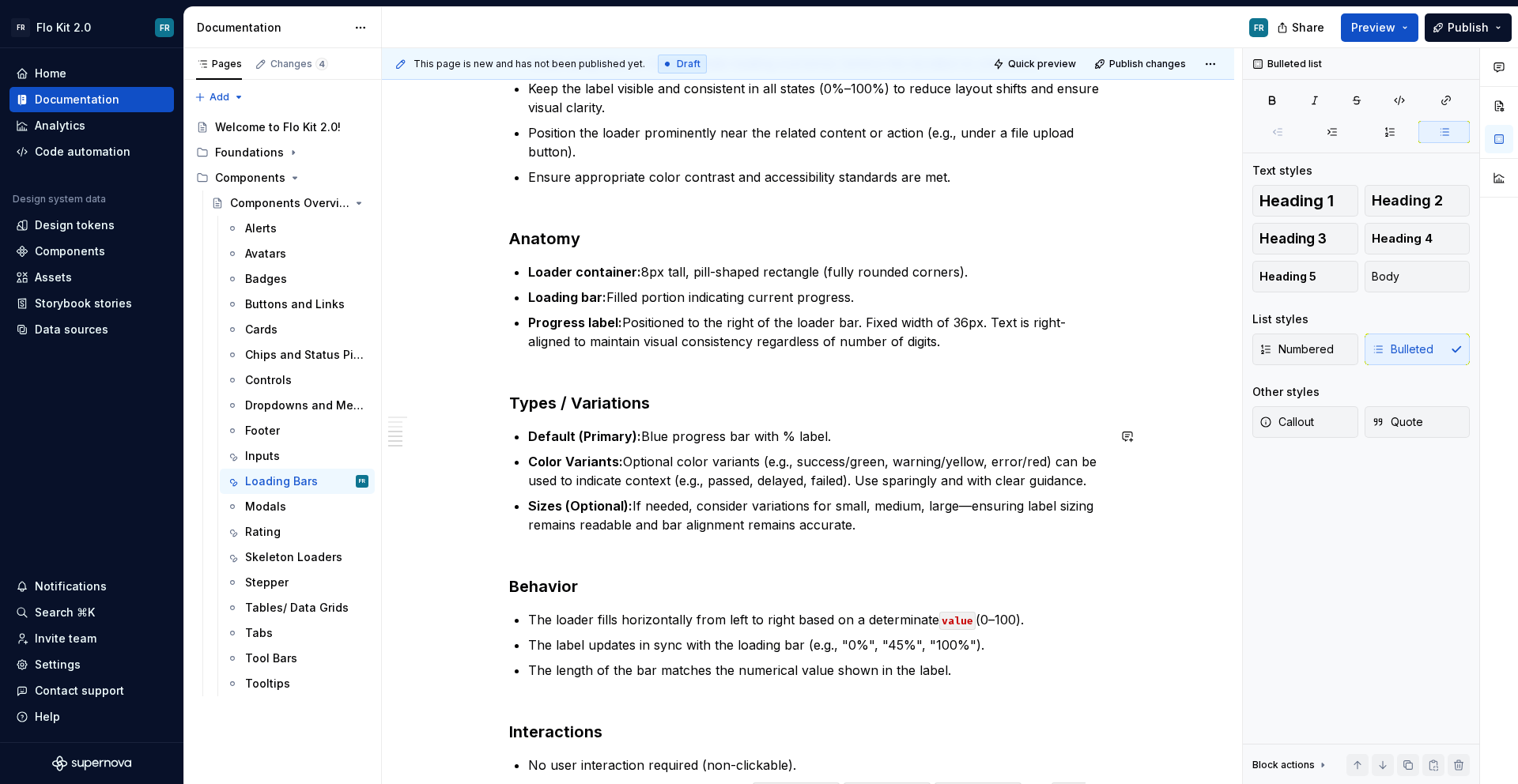
click at [882, 535] on div "Determinate Loader with Label Purpose The determinate loader with label visuall…" at bounding box center [808, 333] width 598 height 1059
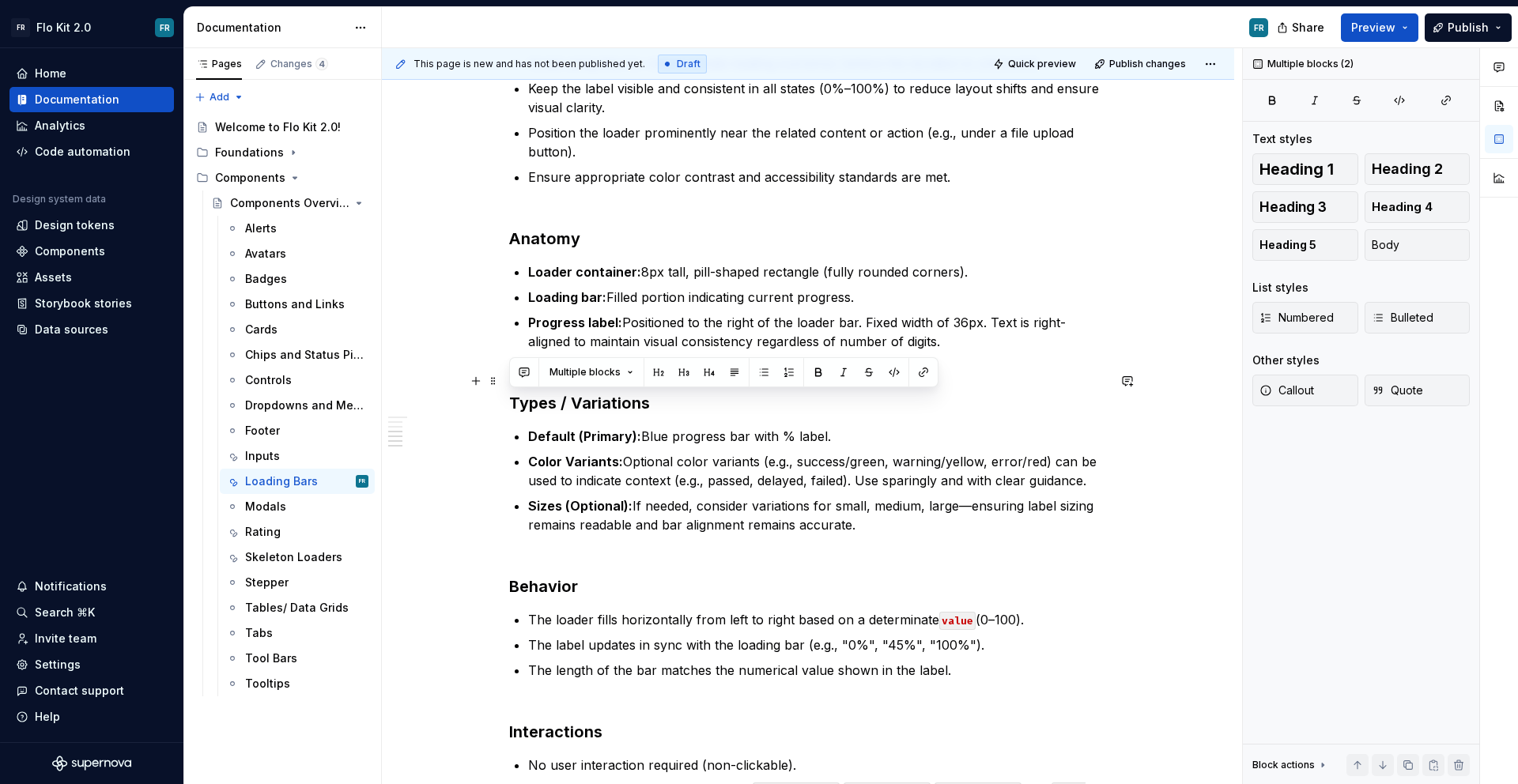
drag, startPoint x: 864, startPoint y: 523, endPoint x: 508, endPoint y: 401, distance: 376.3
click at [508, 401] on div "Determinate Loader with Label Purpose The determinate loader with label visuall…" at bounding box center [808, 441] width 852 height 1351
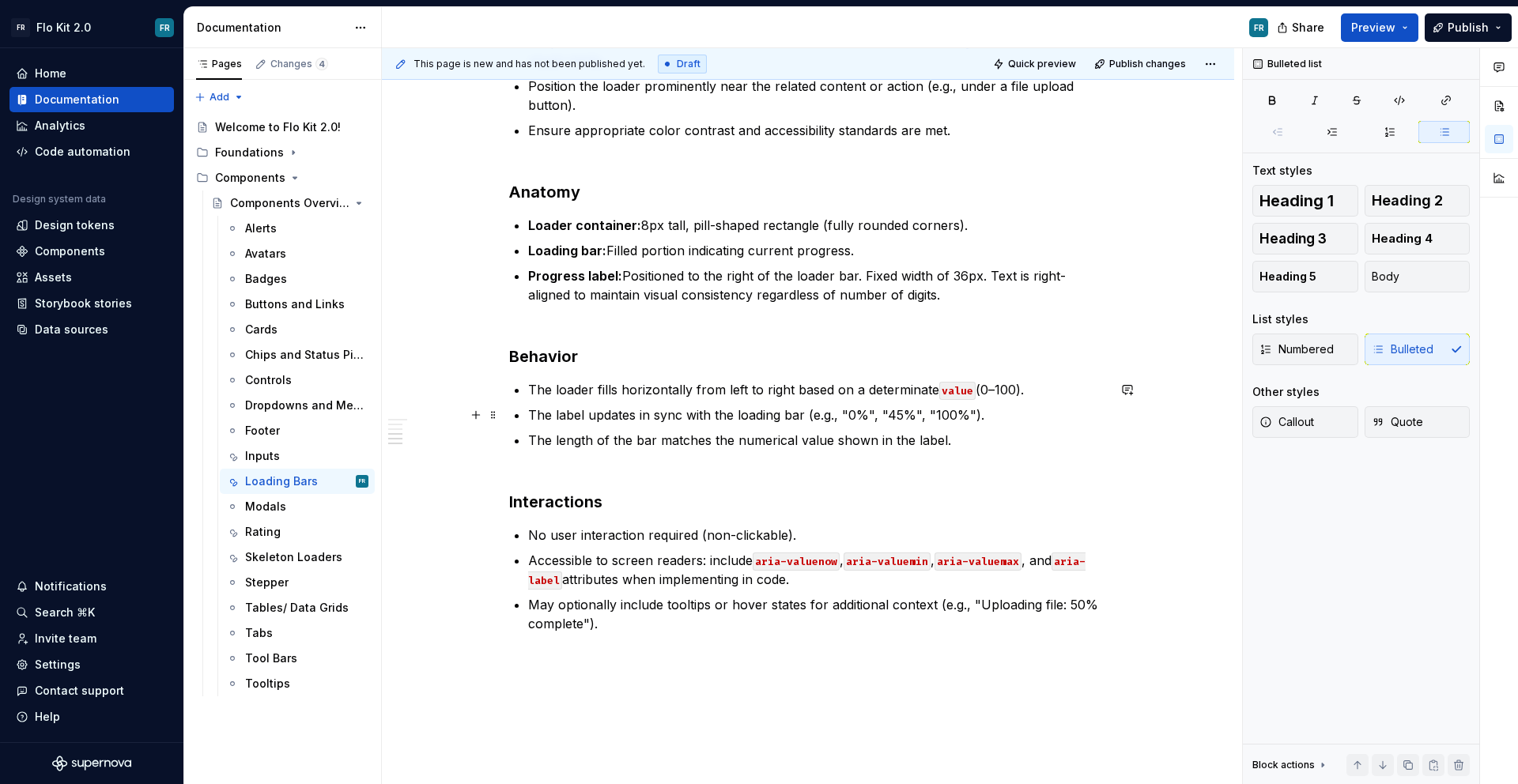
scroll to position [609, 0]
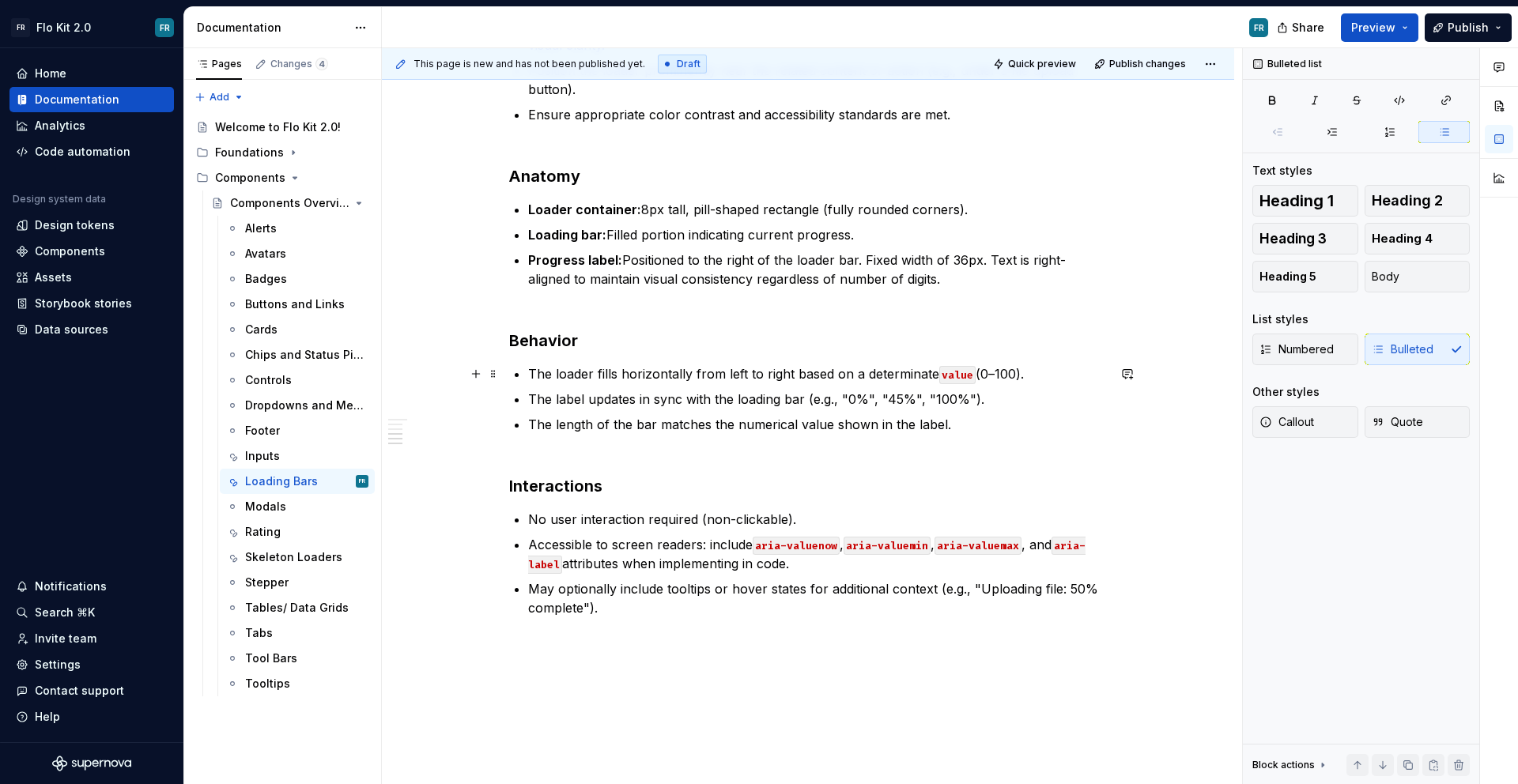
click at [930, 374] on p "The loader fills horizontally from left to right based on a determinate value (…" at bounding box center [817, 374] width 578 height 19
click at [893, 394] on p "The label updates in sync with the loading bar (e.g., "0%", "45%", "100%")." at bounding box center [817, 399] width 578 height 19
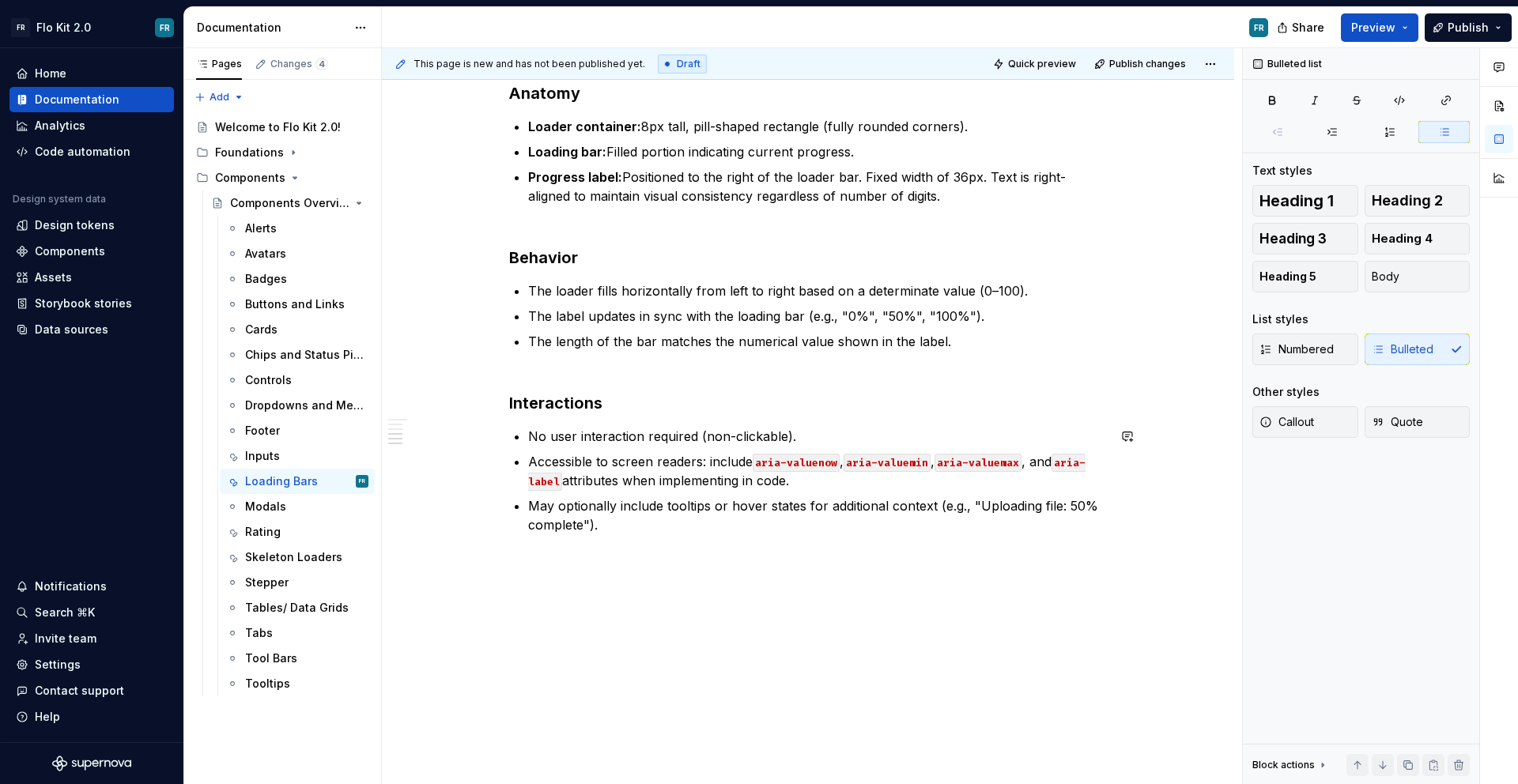
scroll to position [693, 0]
drag, startPoint x: 803, startPoint y: 486, endPoint x: 525, endPoint y: 461, distance: 279.1
click at [525, 461] on div "Determinate Loader with Label Purpose The determinate loader with label visuall…" at bounding box center [808, 95] width 598 height 876
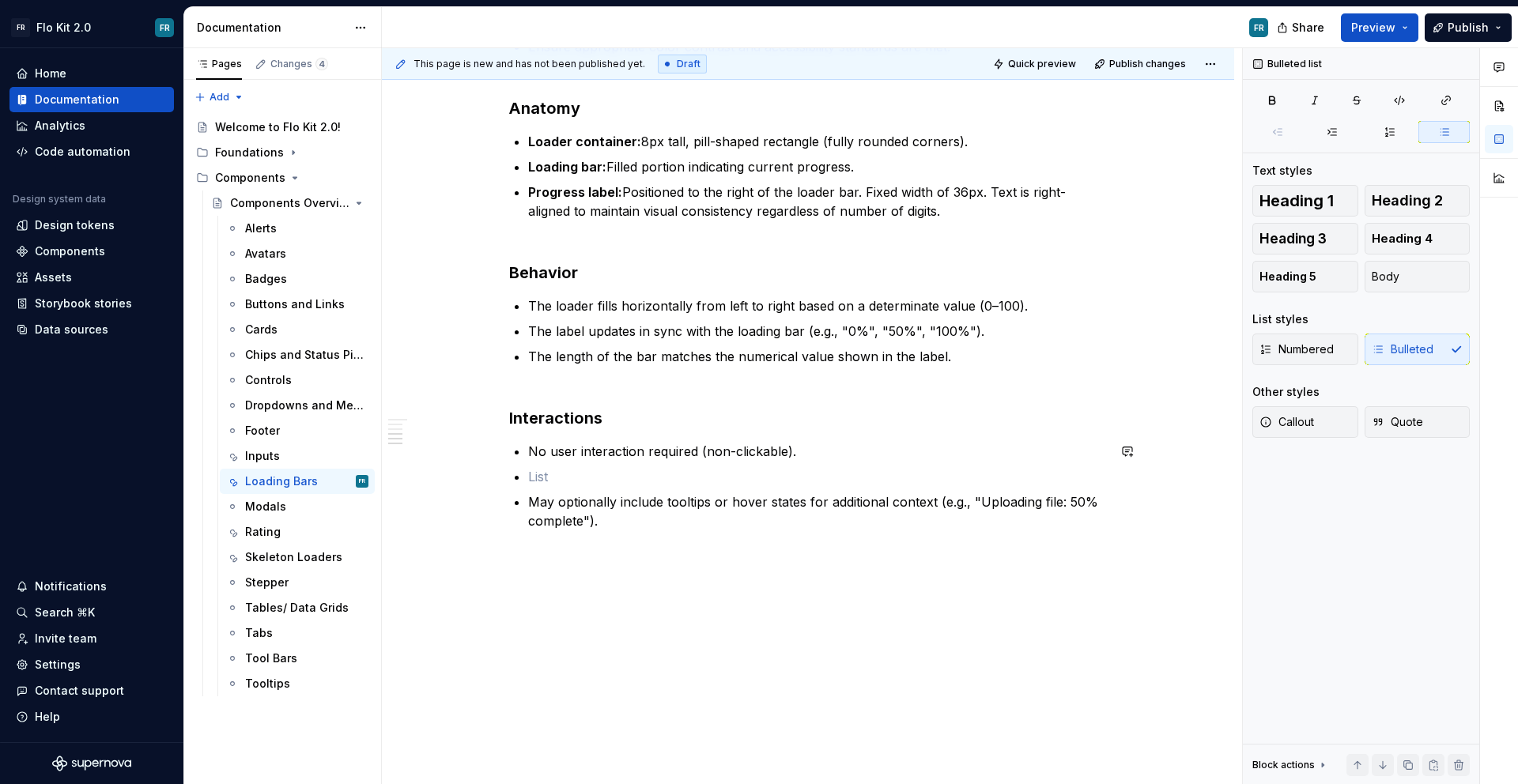
scroll to position [651, 0]
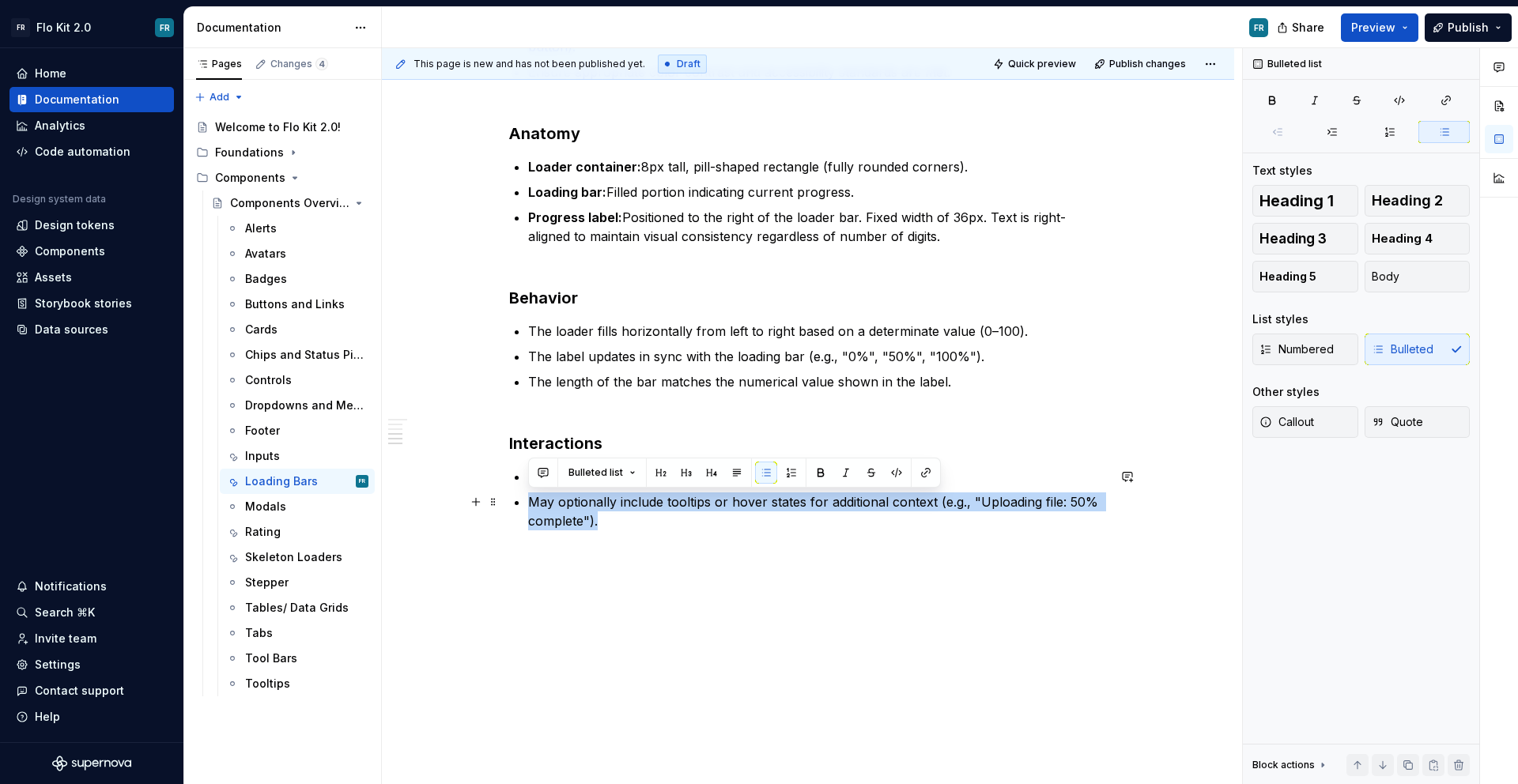
drag, startPoint x: 612, startPoint y: 525, endPoint x: 517, endPoint y: 508, distance: 96.5
click at [528, 508] on li "May optionally include tooltips or hover states for additional context (e.g., "…" at bounding box center [817, 510] width 578 height 37
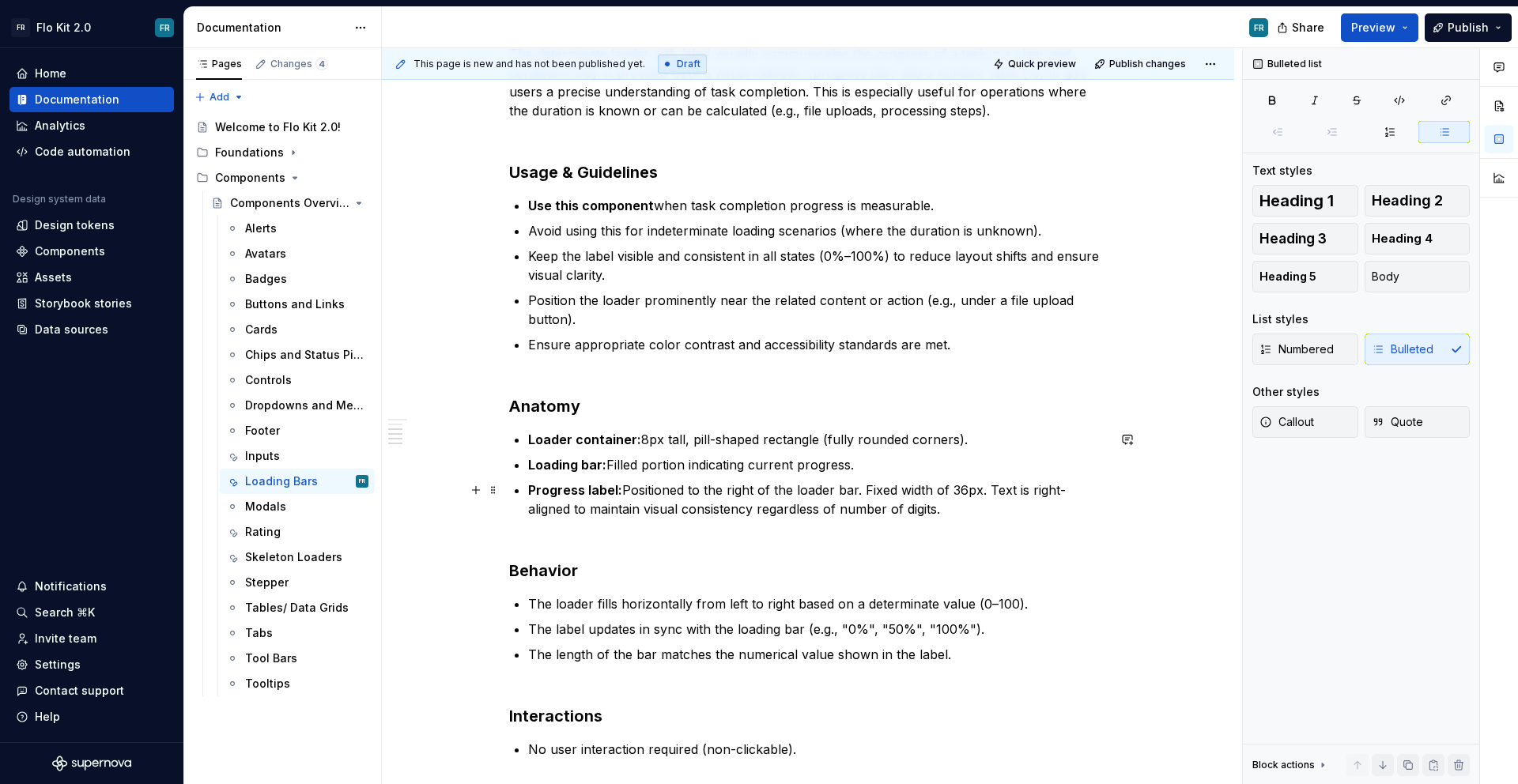
scroll to position [383, 0]
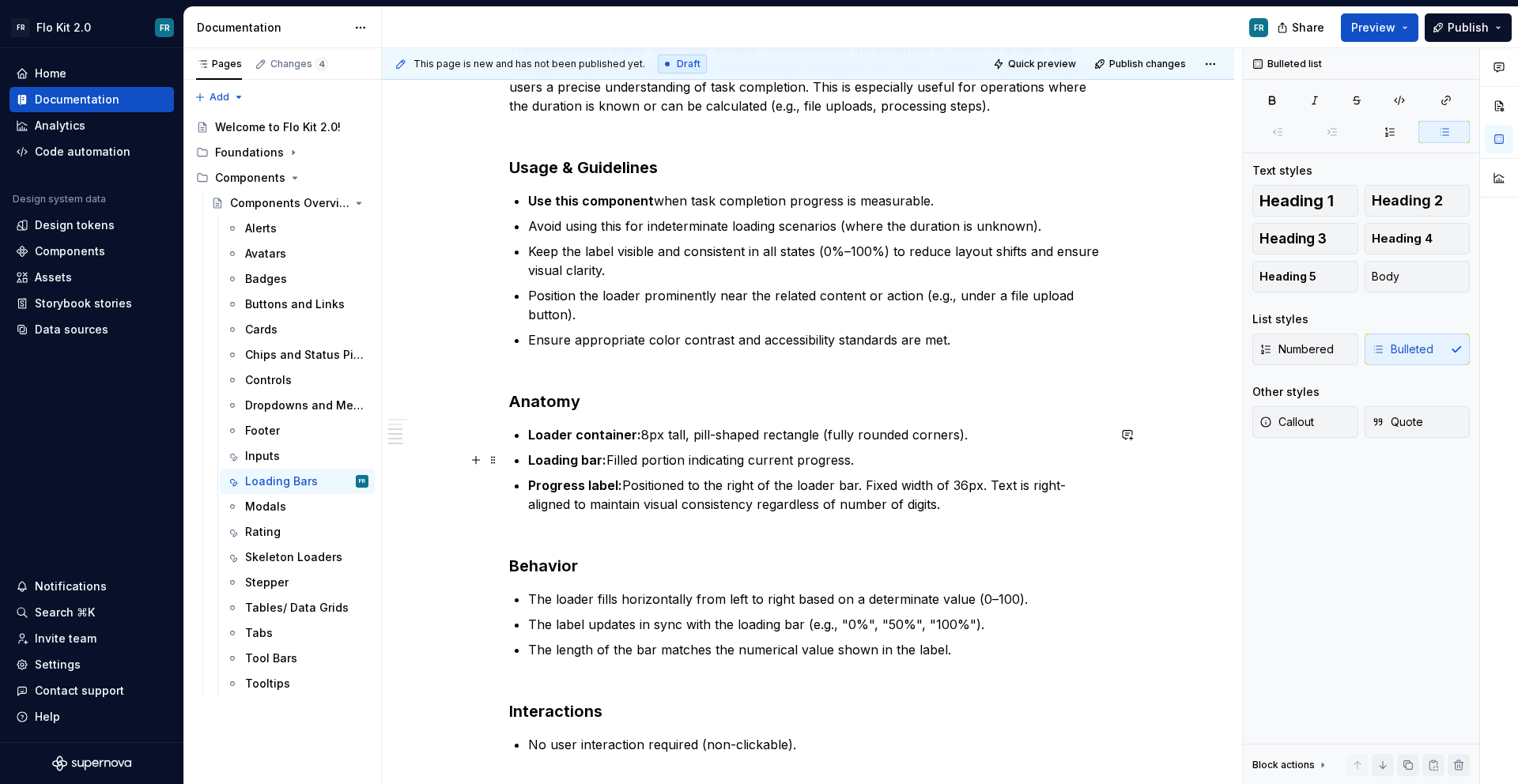
click at [880, 456] on p "Loading bar: Filled portion indicating current progress." at bounding box center [817, 460] width 578 height 19
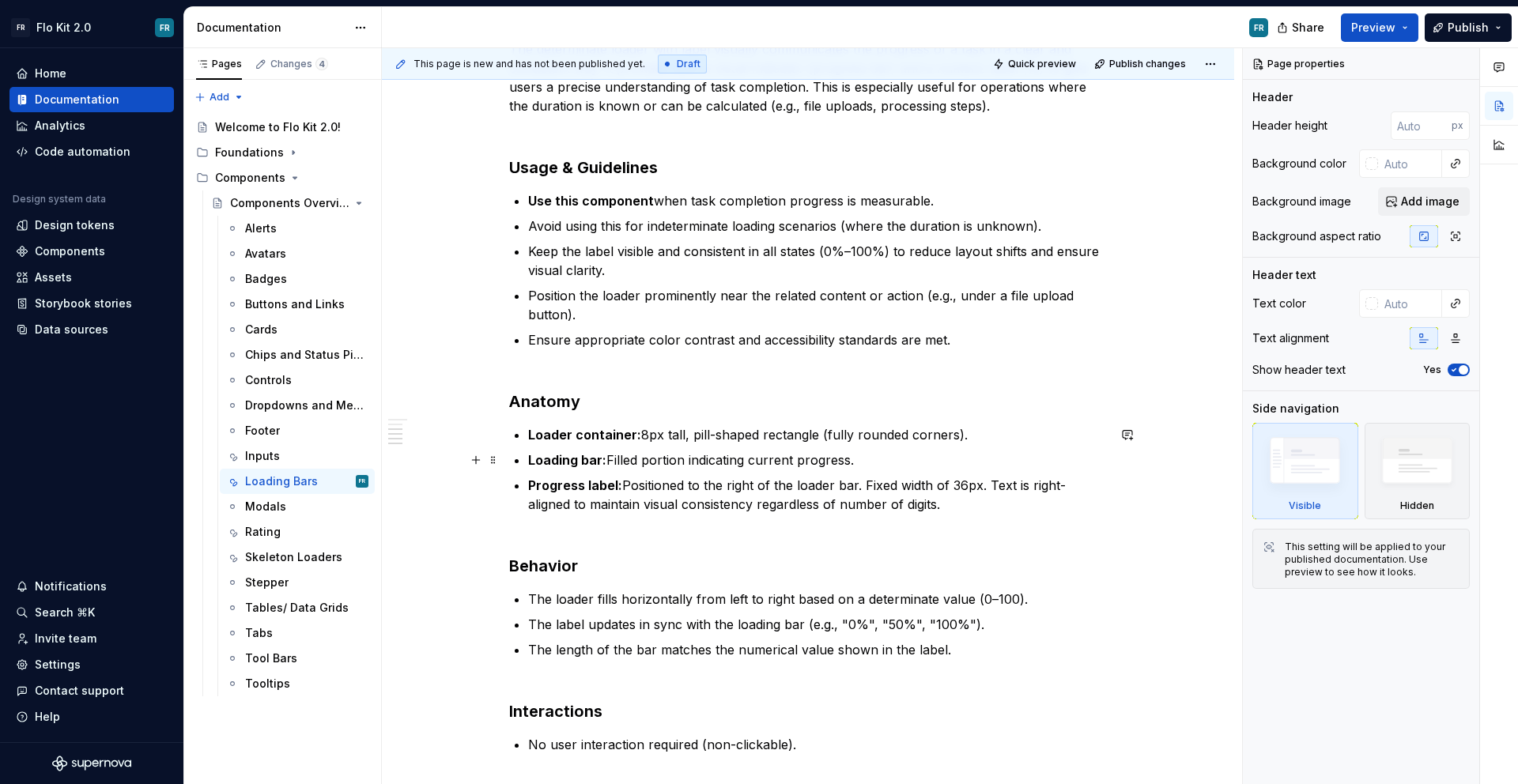
click at [854, 461] on p "Loading bar: Filled portion indicating current progress." at bounding box center [817, 460] width 578 height 19
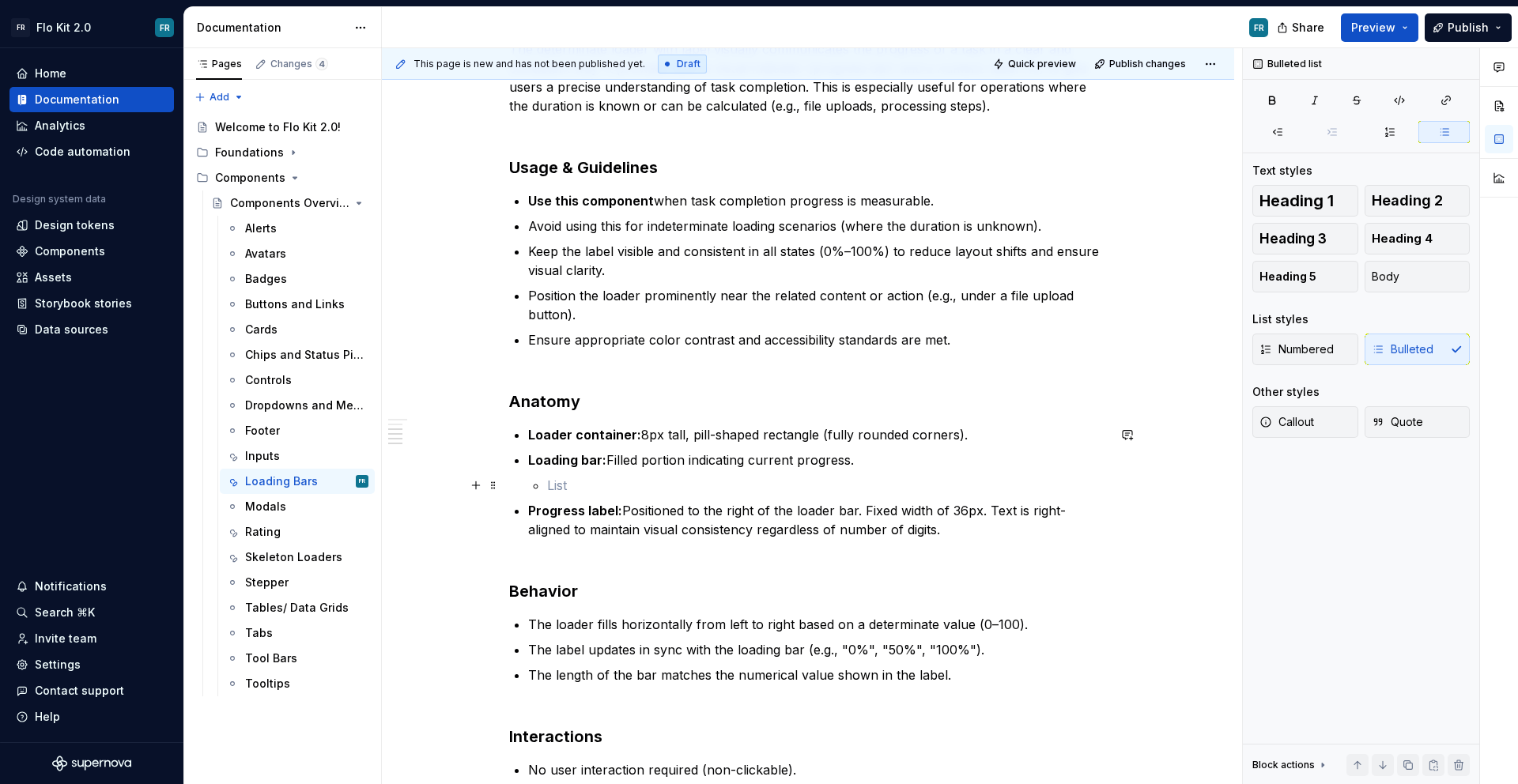
click at [571, 481] on p at bounding box center [826, 485] width 559 height 19
click at [588, 484] on p at bounding box center [826, 485] width 559 height 19
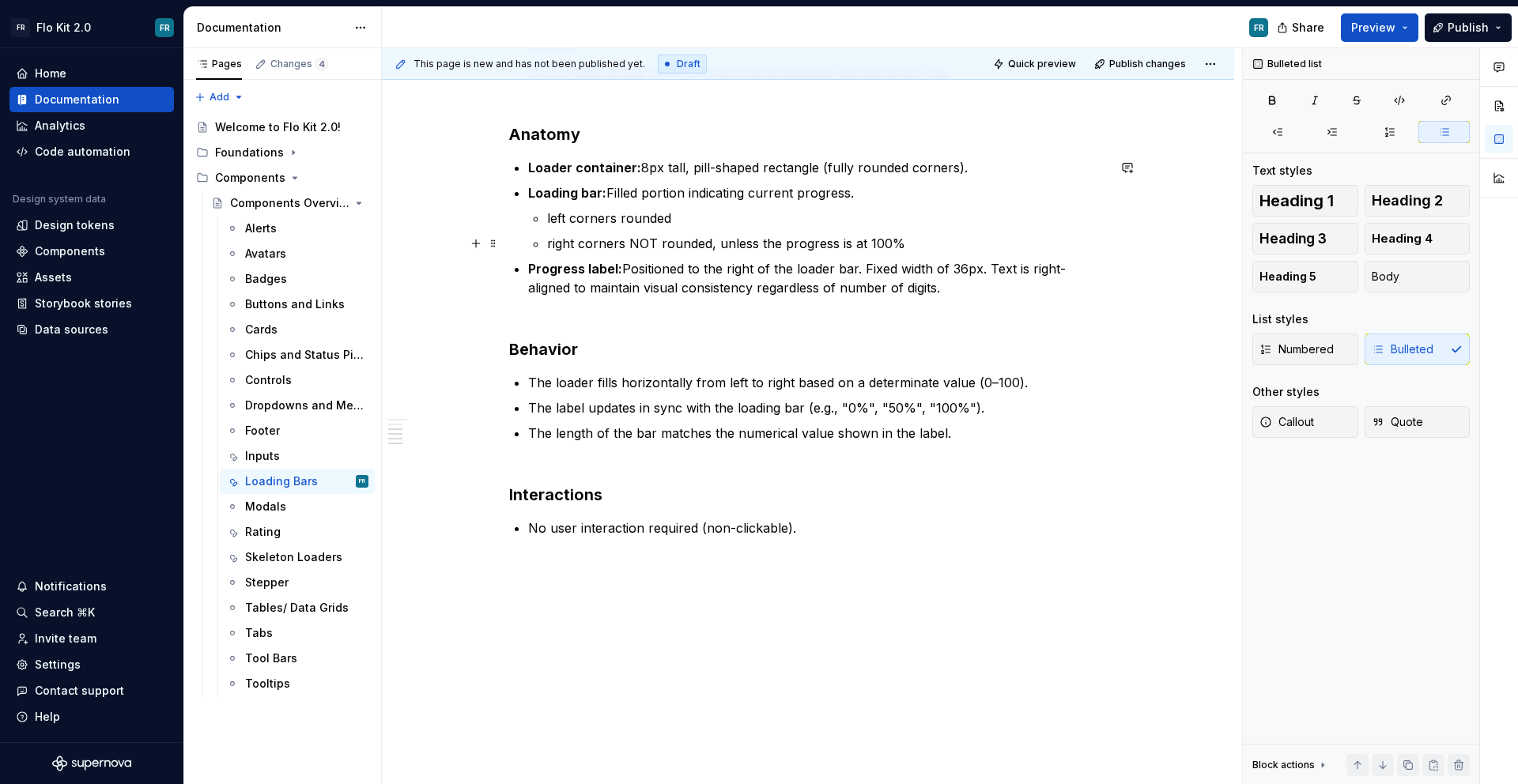
scroll to position [658, 0]
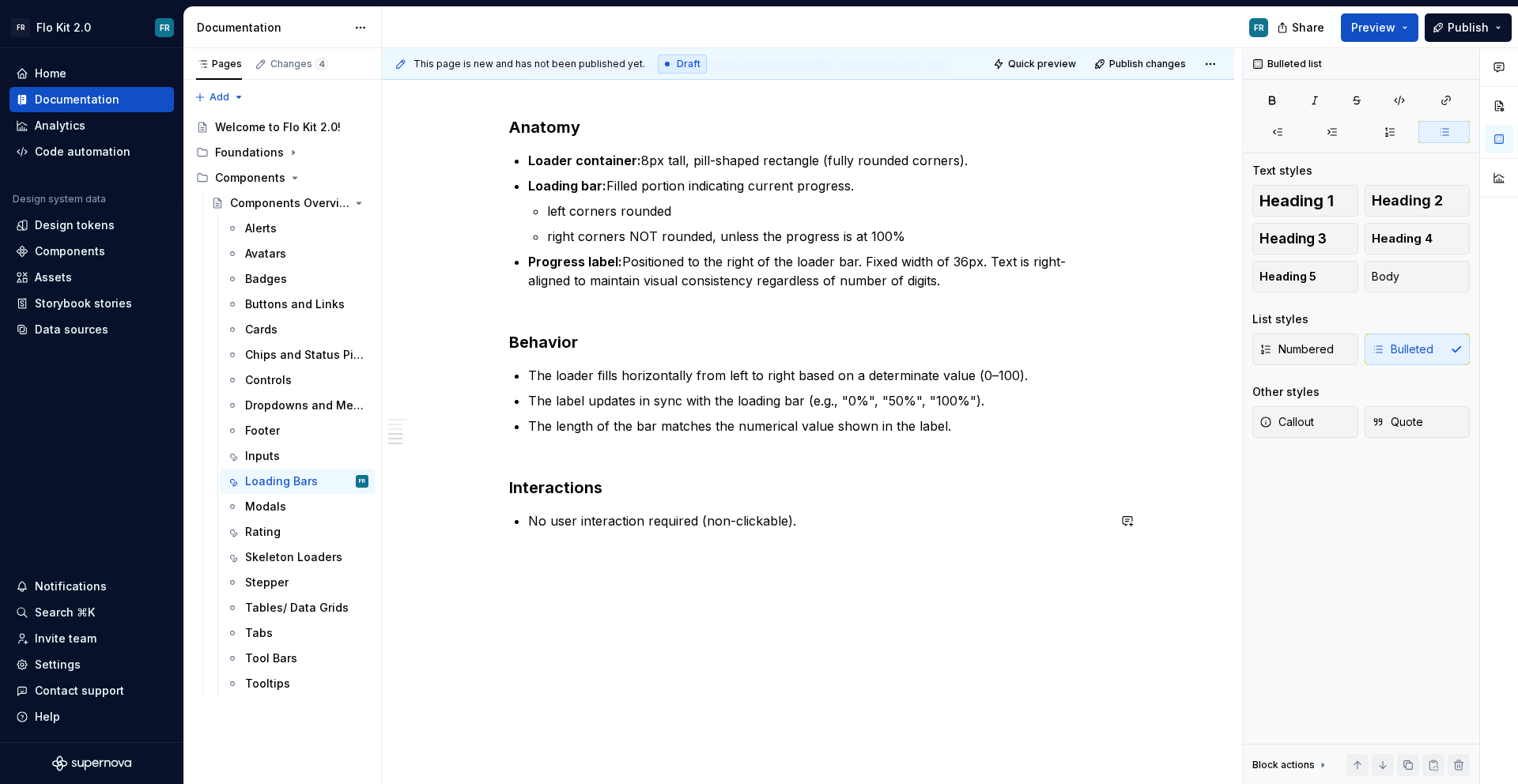
click at [817, 552] on div "Determinate Loader with Label Purpose The determinate loader with label visuall…" at bounding box center [808, 220] width 852 height 1130
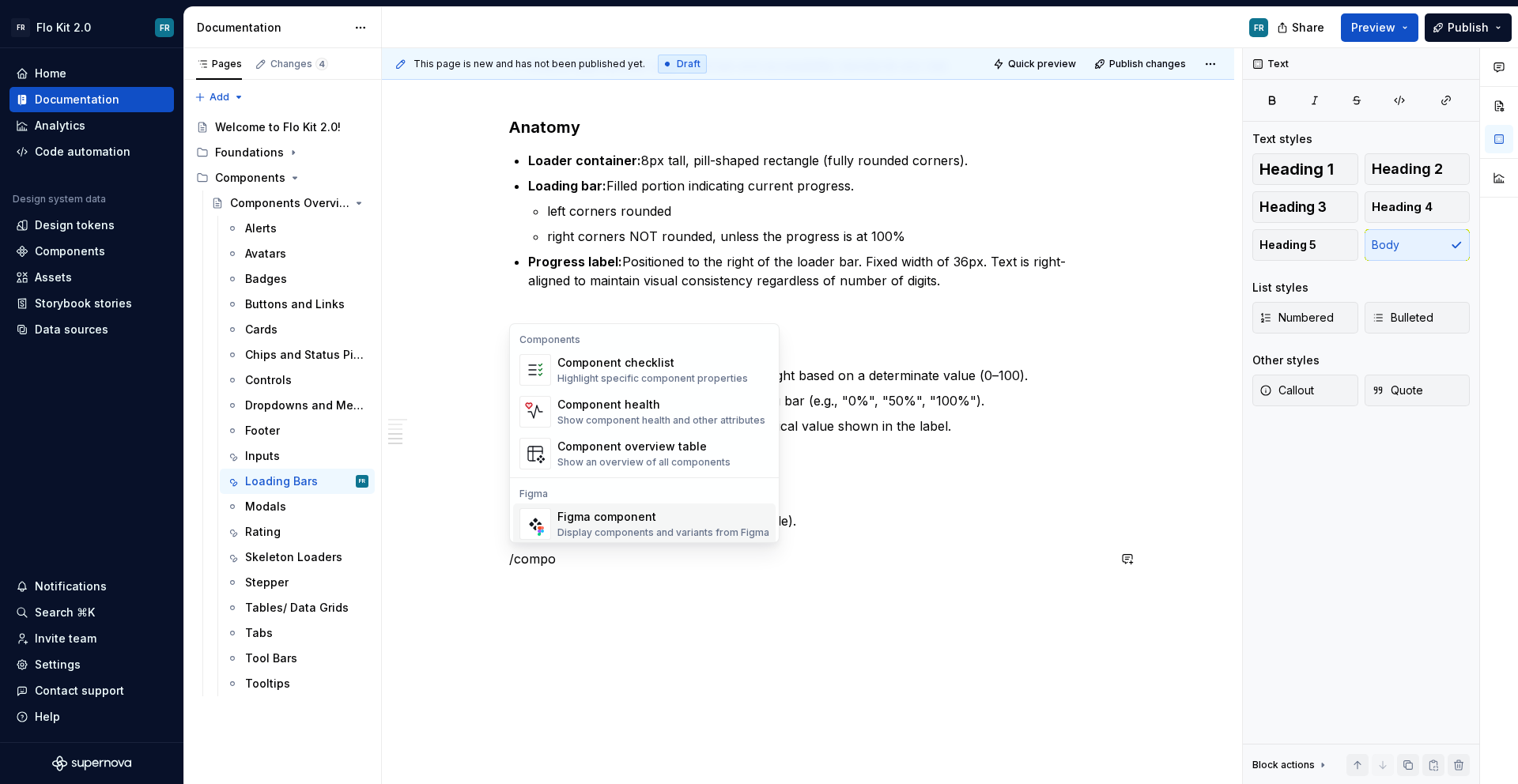
click at [649, 520] on div "Figma component" at bounding box center [663, 517] width 212 height 16
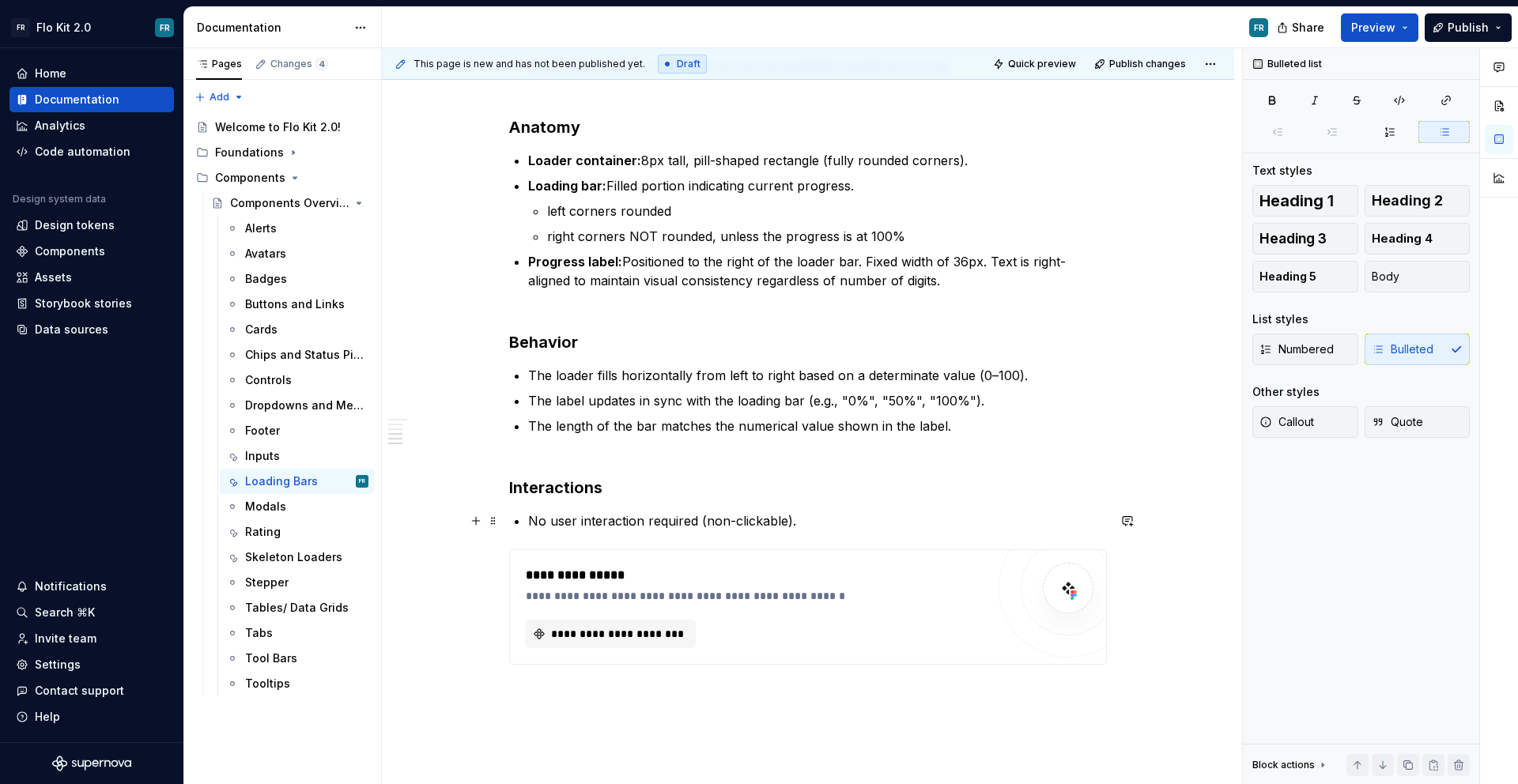
click at [891, 515] on p "No user interaction required (non-clickable)." at bounding box center [817, 521] width 578 height 19
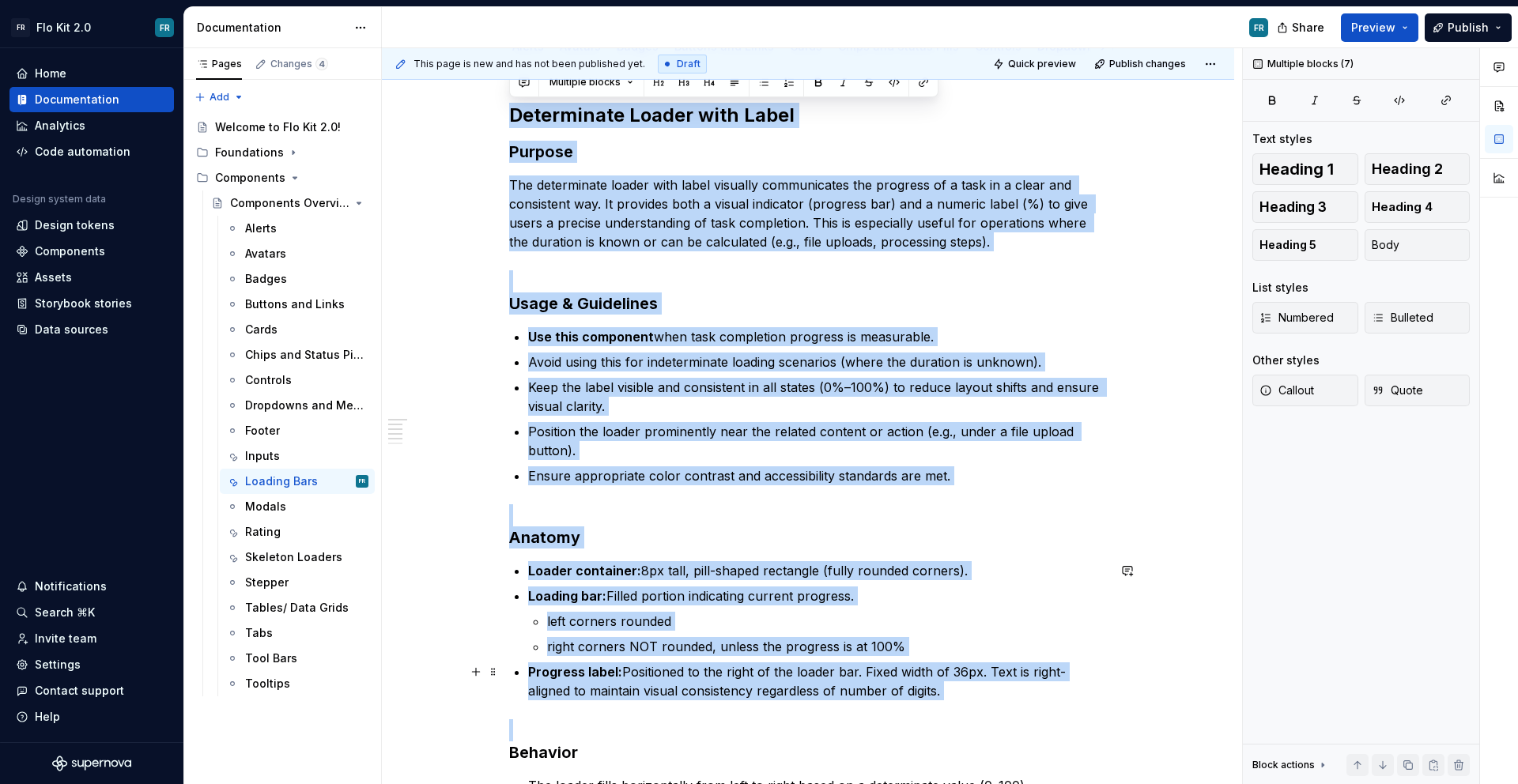
scroll to position [811, 0]
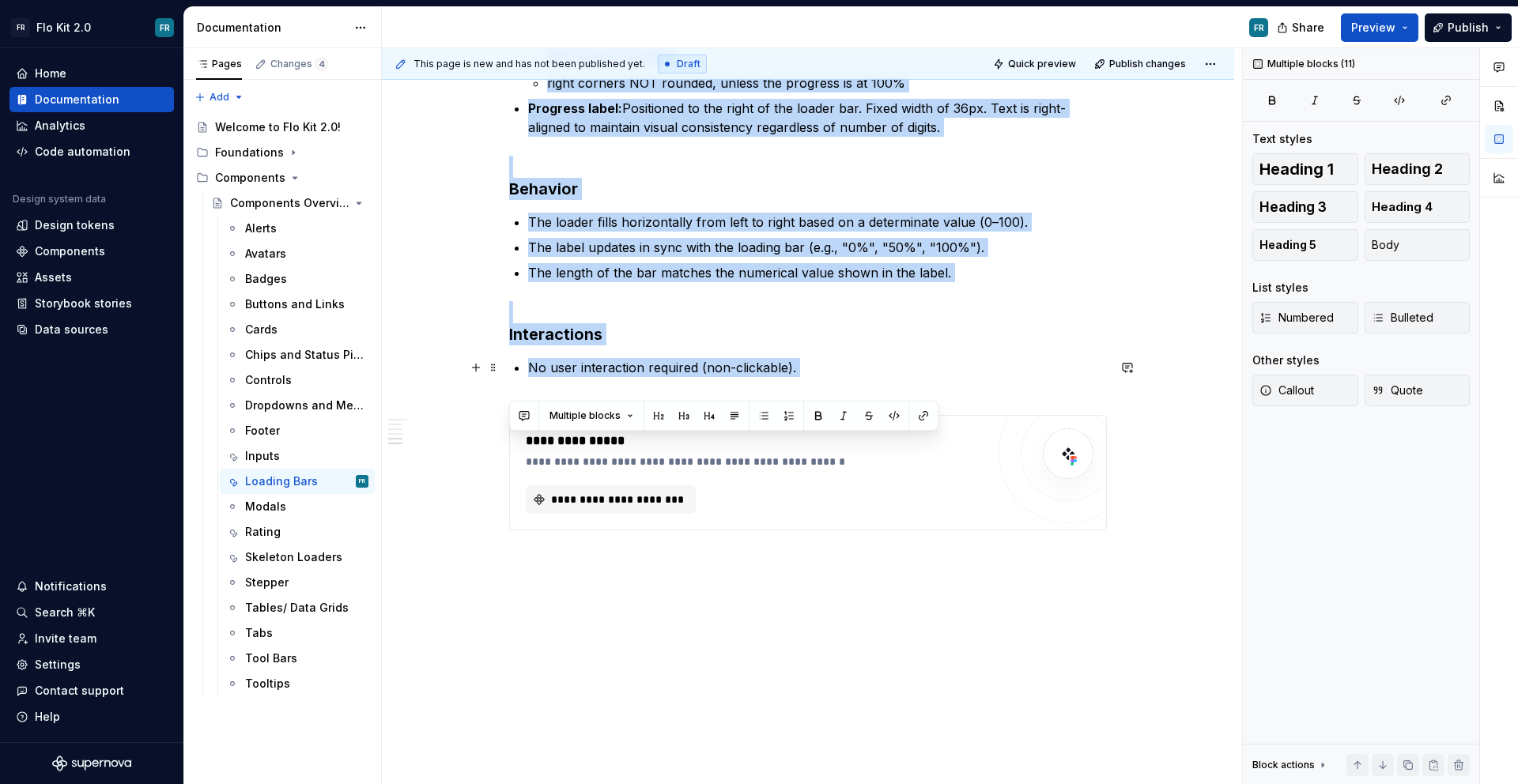
drag, startPoint x: 508, startPoint y: 111, endPoint x: 873, endPoint y: 378, distance: 452.2
click at [873, 378] on div "Determinate Loader with Label Purpose The determinate loader with label visuall…" at bounding box center [808, 35] width 598 height 991
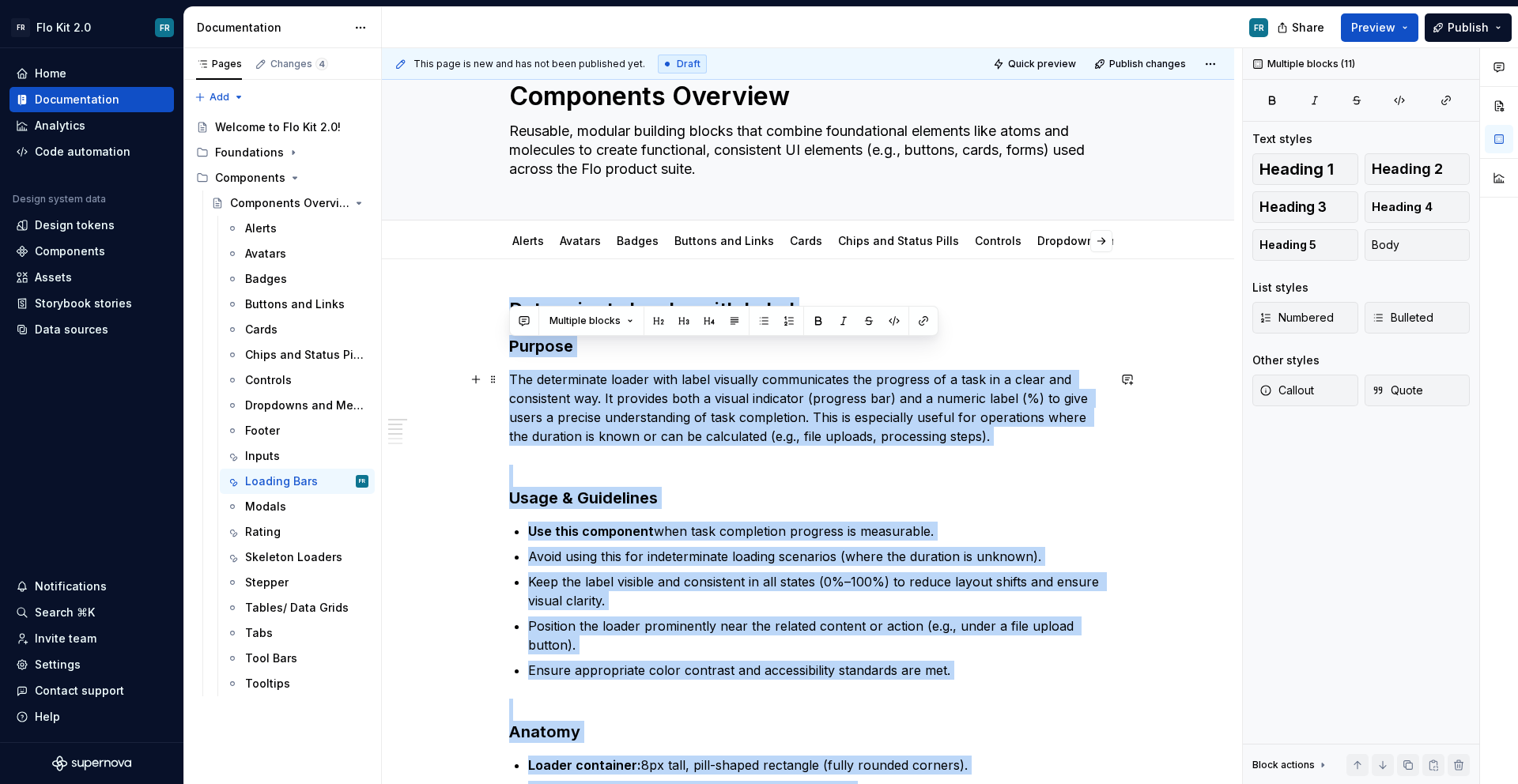
scroll to position [0, 0]
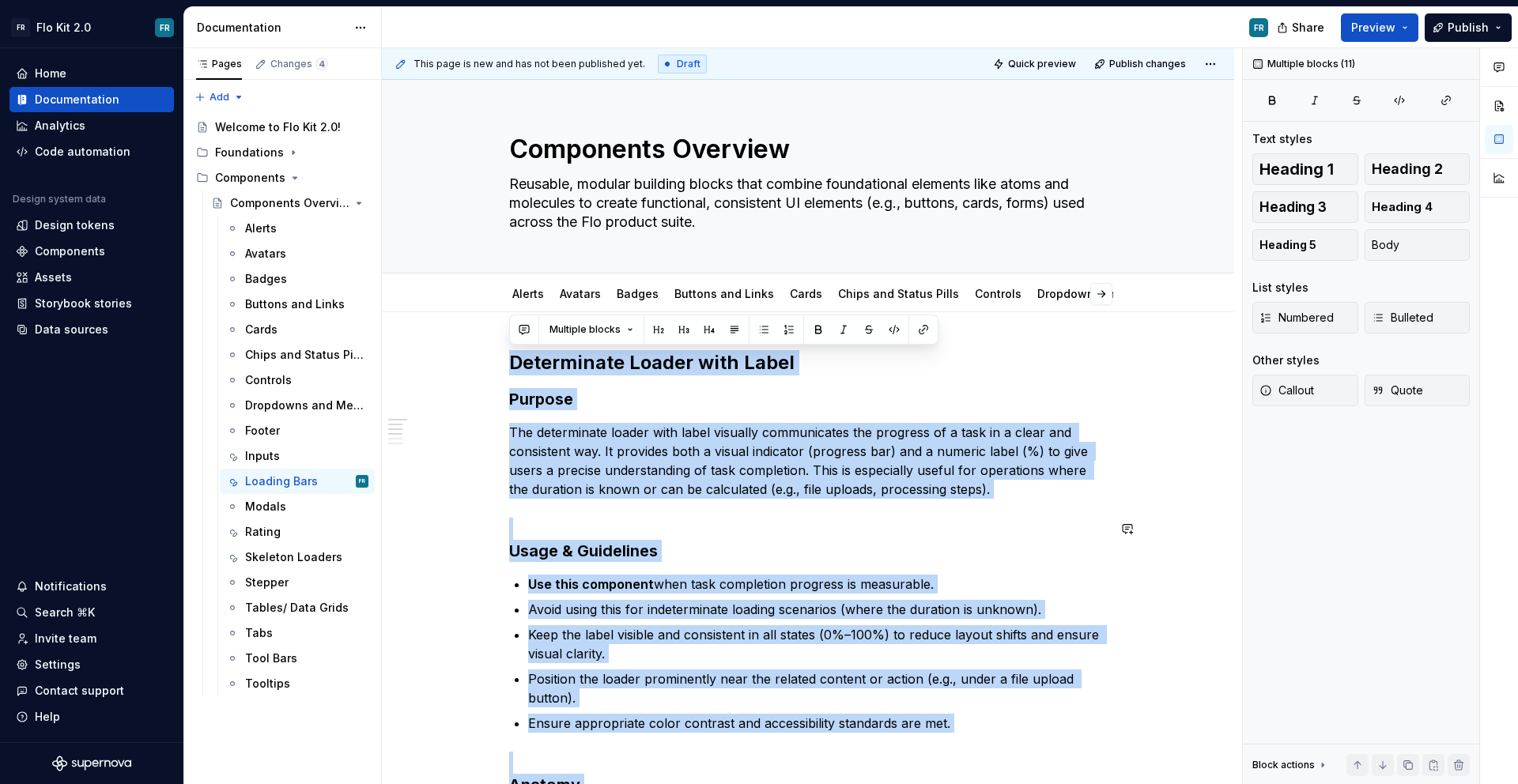
click at [623, 576] on strong "Use this component" at bounding box center [591, 584] width 126 height 16
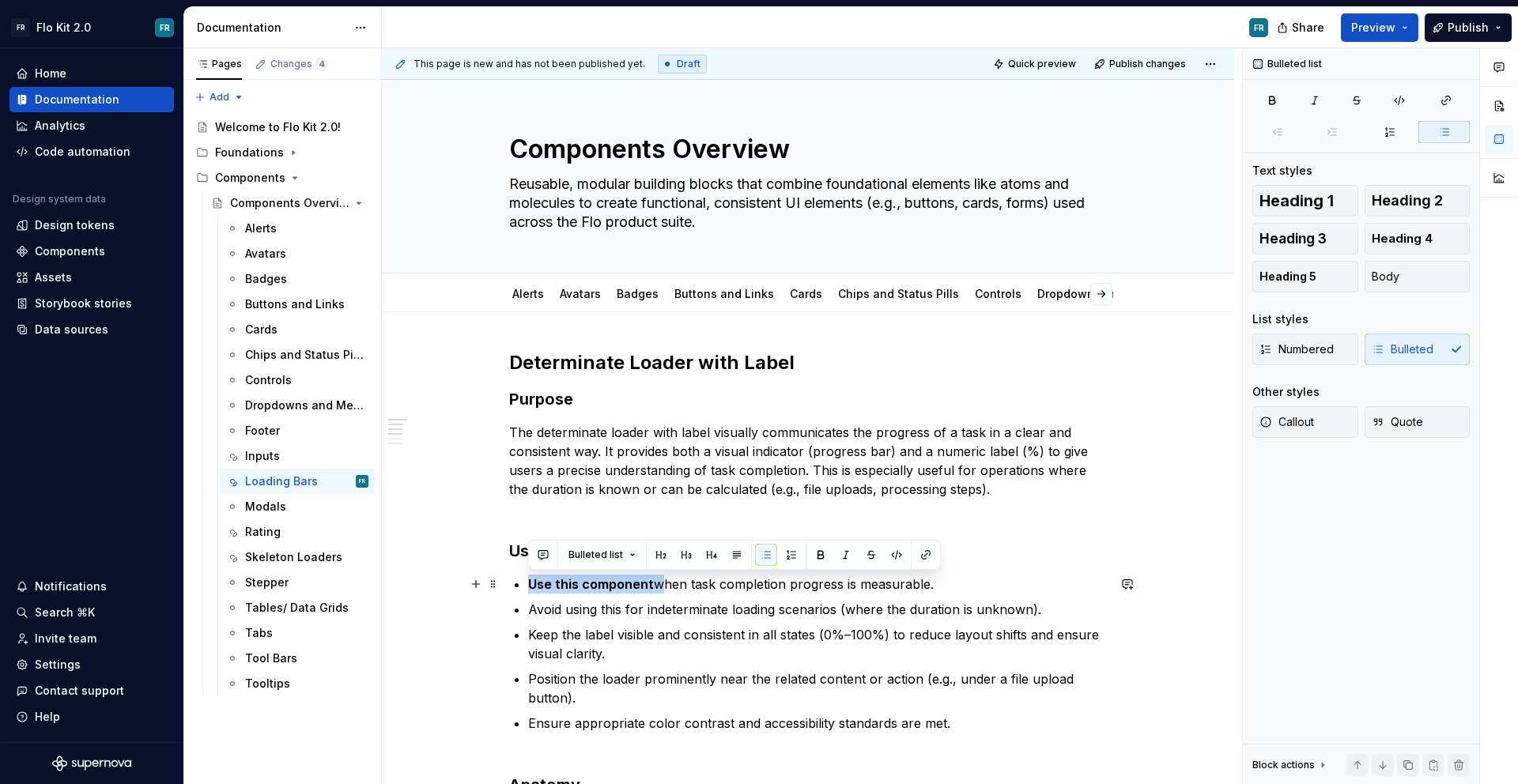
drag, startPoint x: 652, startPoint y: 581, endPoint x: 528, endPoint y: 586, distance: 124.1
click at [528, 586] on p "Use this component when task completion progress is measurable." at bounding box center [817, 584] width 578 height 19
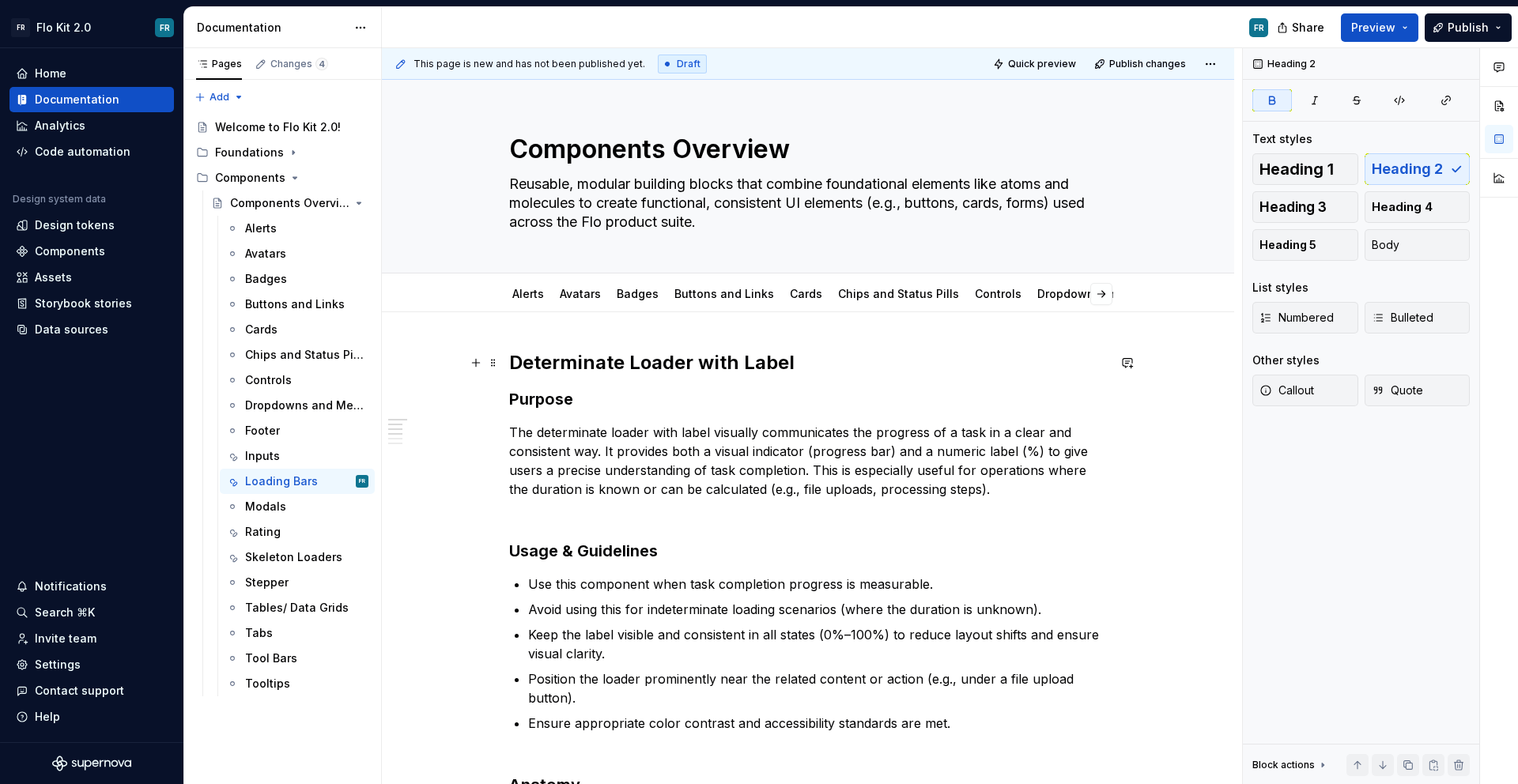
click at [622, 363] on strong "Determinate Loader with Label" at bounding box center [652, 362] width 285 height 23
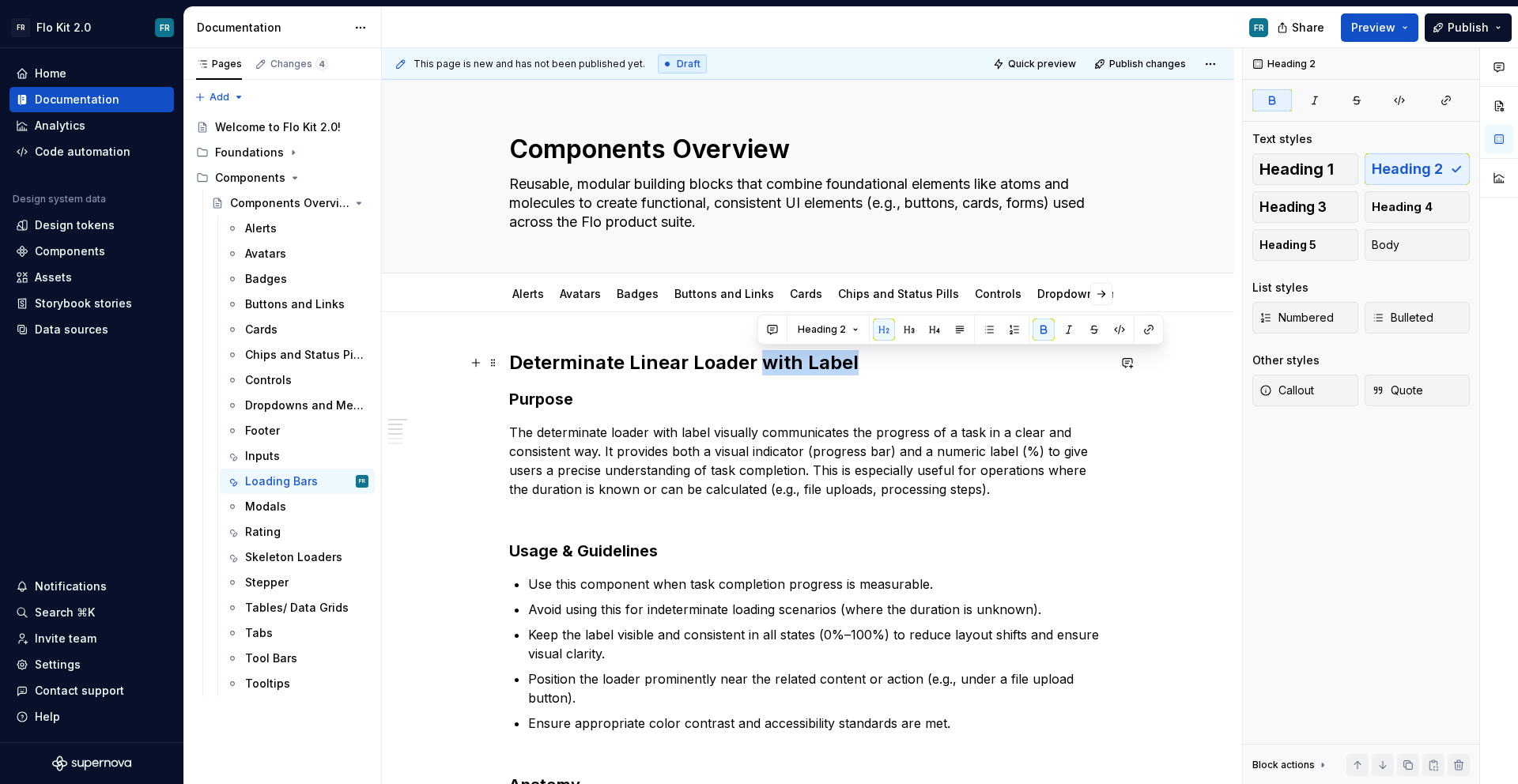
drag, startPoint x: 756, startPoint y: 366, endPoint x: 920, endPoint y: 365, distance: 164.0
click at [920, 365] on h2 "Determinate Linear Loader with Label" at bounding box center [808, 362] width 598 height 25
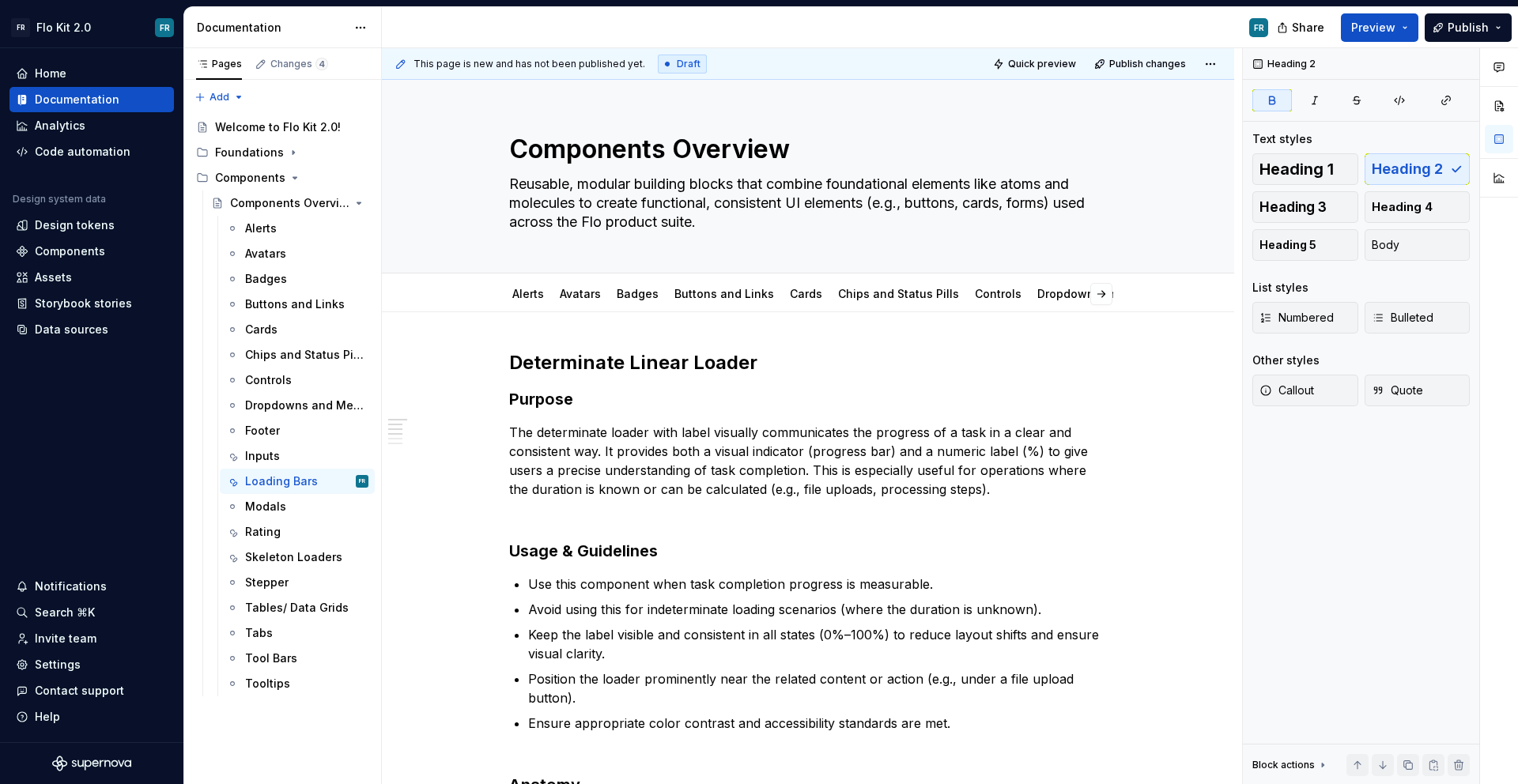
type textarea "*"
